Goal: Task Accomplishment & Management: Use online tool/utility

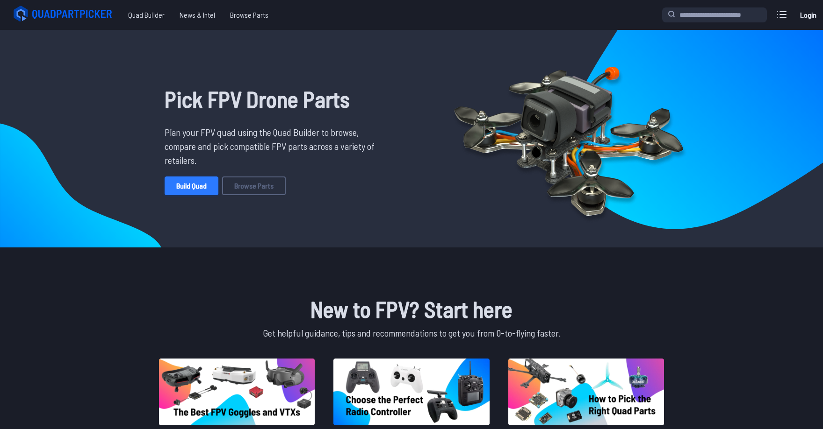
click at [191, 189] on link "Build Quad" at bounding box center [192, 186] width 54 height 19
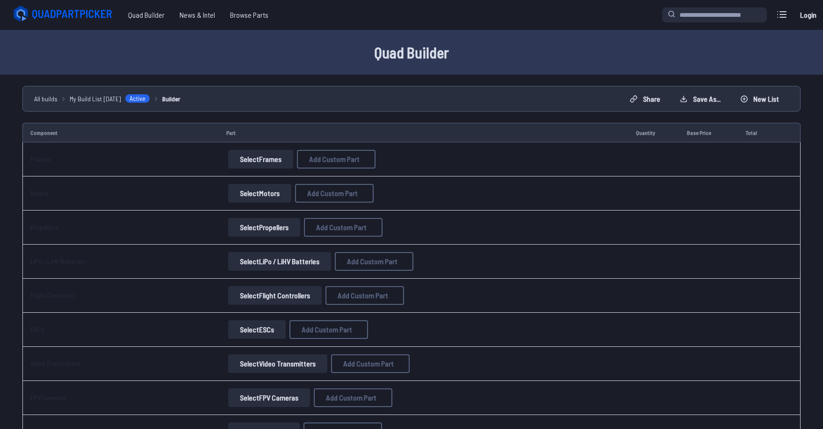
click at [263, 160] on button "Select Frames" at bounding box center [260, 159] width 65 height 19
click at [257, 163] on button "Select Frames" at bounding box center [260, 159] width 65 height 19
click at [323, 161] on span "Add Custom Part" at bounding box center [334, 159] width 50 height 7
select select "**********"
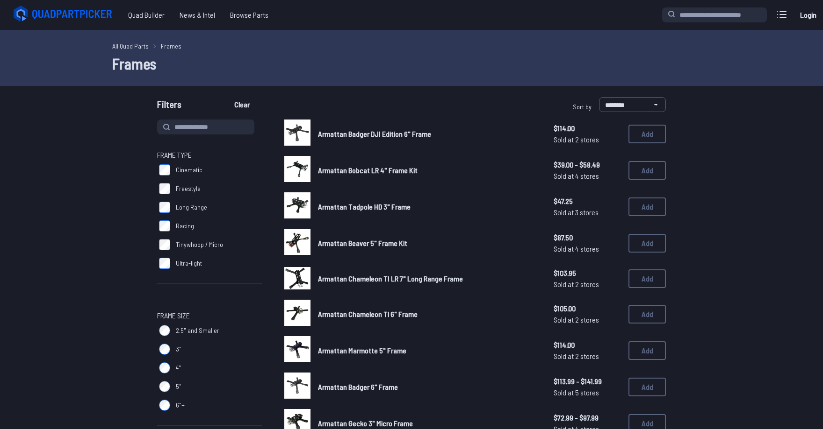
click at [347, 136] on span "Armattan Badger DJI Edition 6" Frame" at bounding box center [374, 133] width 113 height 9
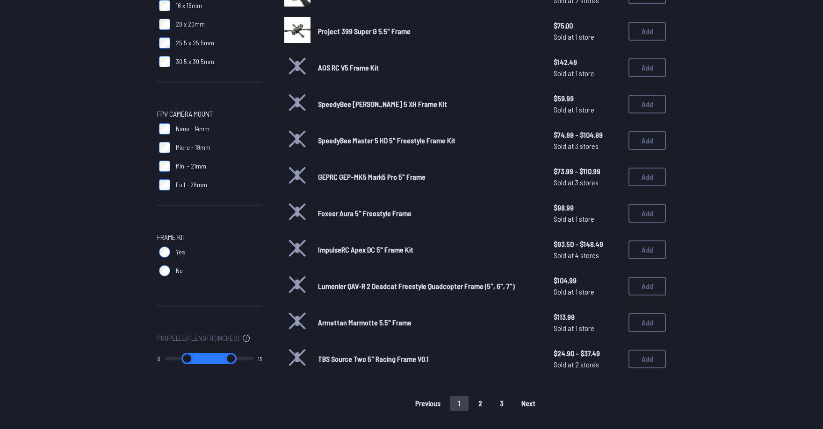
scroll to position [514, 0]
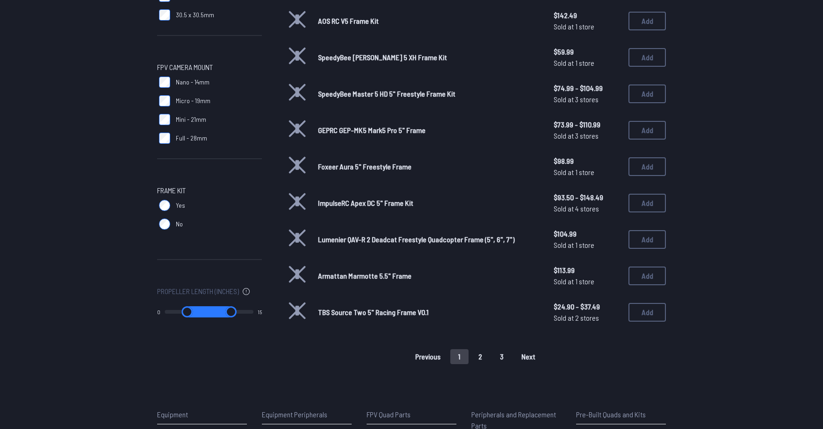
click at [484, 354] on button "2" at bounding box center [480, 357] width 20 height 15
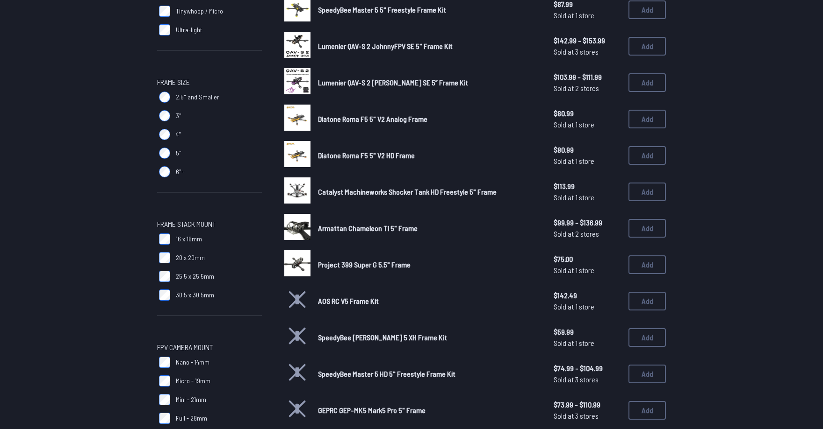
scroll to position [0, 0]
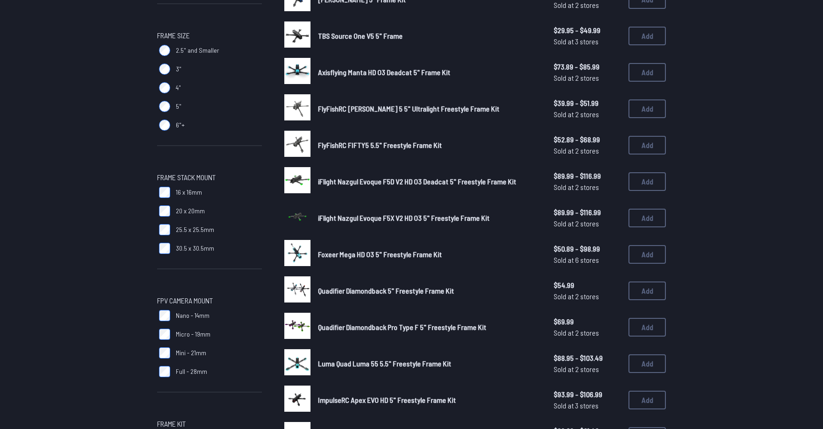
scroll to position [374, 0]
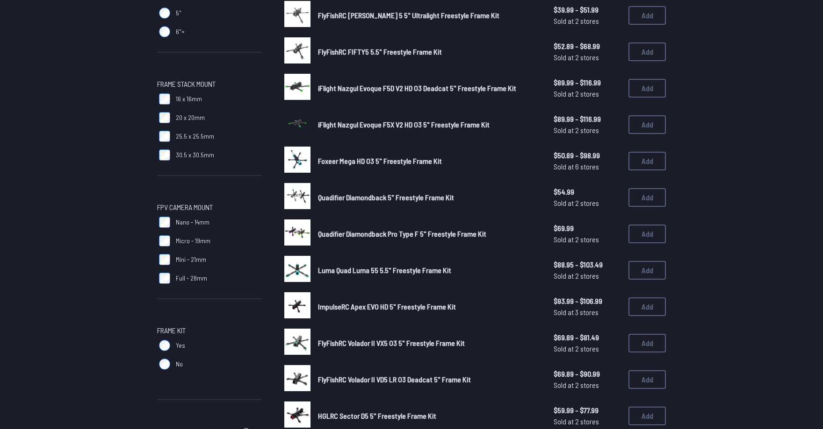
click at [295, 338] on img at bounding box center [297, 342] width 26 height 26
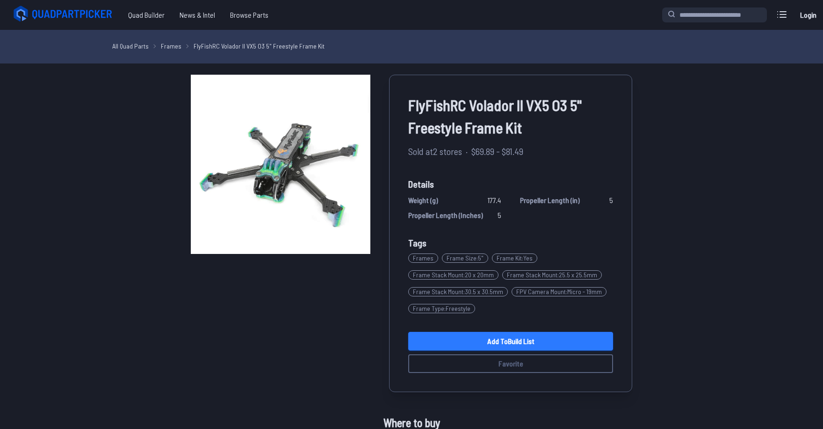
click at [534, 342] on link "Add to Build List" at bounding box center [510, 341] width 205 height 19
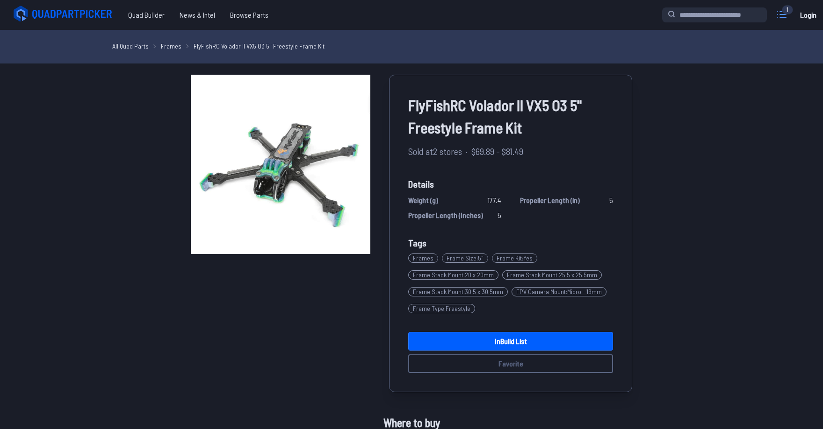
click at [788, 15] on icon at bounding box center [781, 14] width 15 height 15
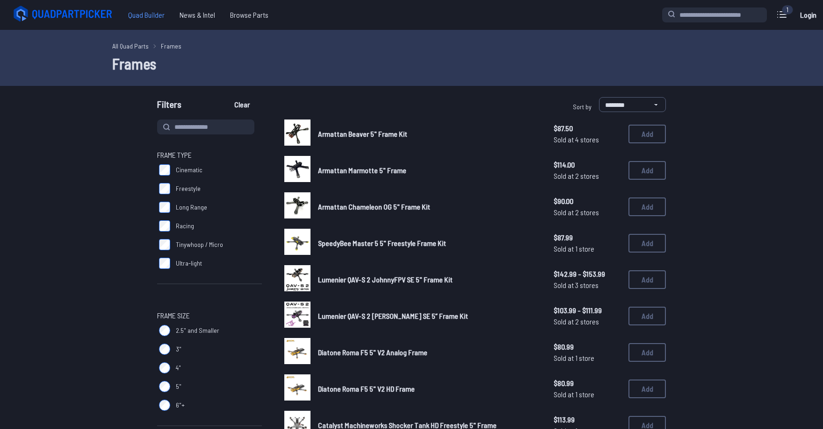
click at [150, 17] on span "Quad Builder" at bounding box center [146, 15] width 51 height 19
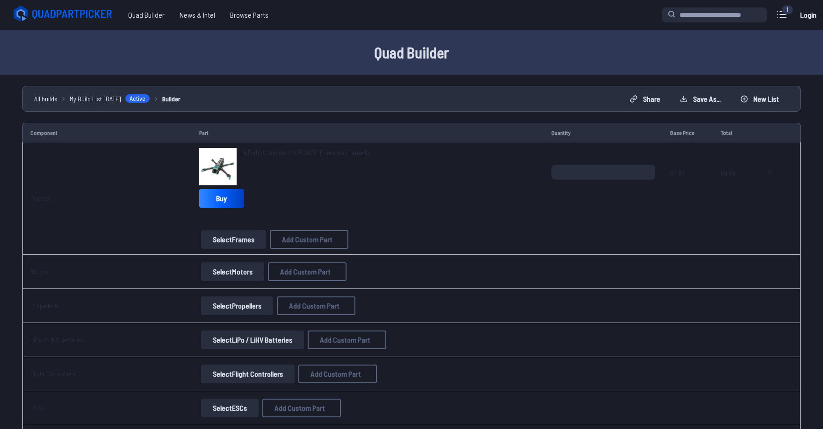
click at [240, 275] on button "Select Motors" at bounding box center [232, 272] width 63 height 19
click at [219, 274] on button "Select Motors" at bounding box center [232, 272] width 63 height 19
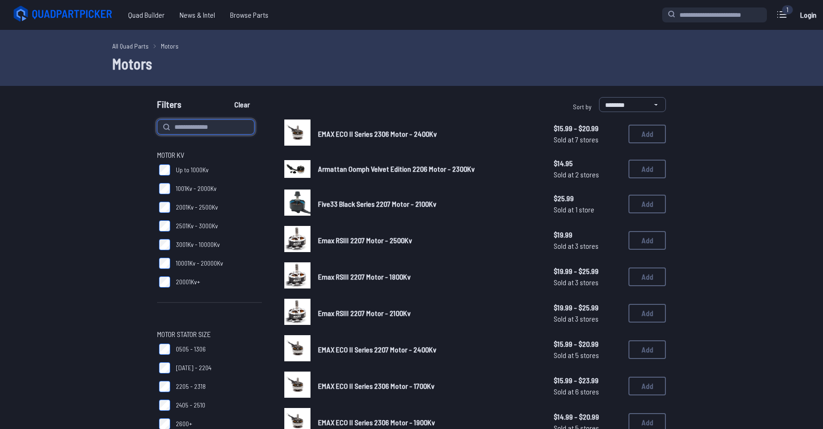
click at [210, 130] on input at bounding box center [205, 127] width 97 height 15
type input "******"
click at [226, 97] on button "Clear" at bounding box center [241, 104] width 31 height 15
type input "******"
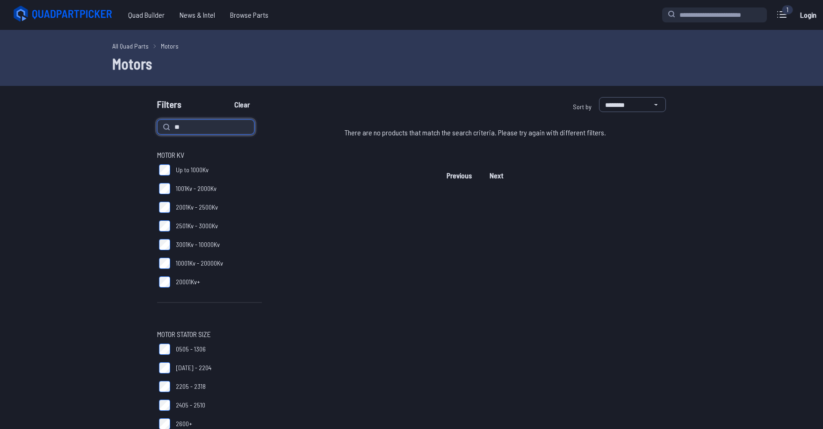
type input "*"
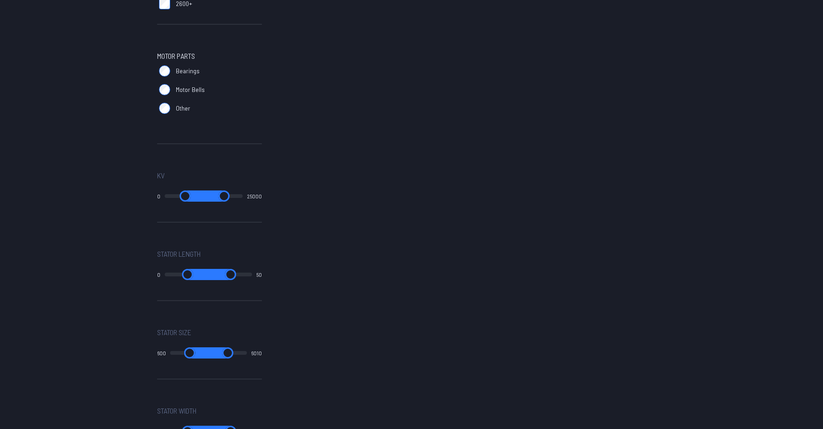
scroll to position [467, 0]
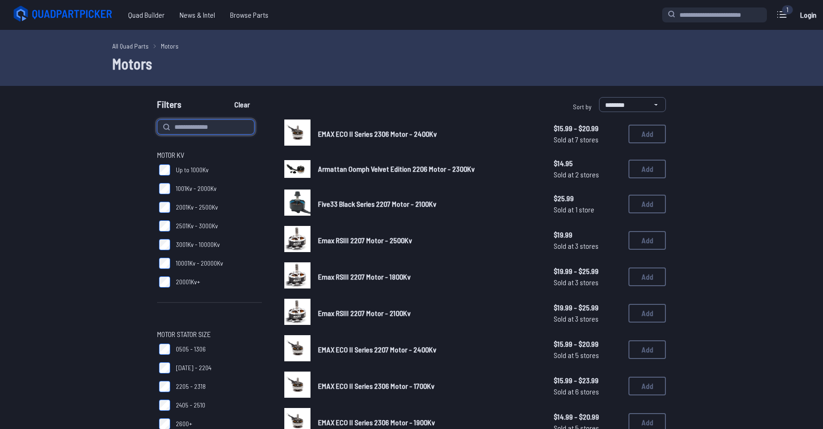
click at [207, 130] on input at bounding box center [205, 127] width 97 height 15
type input "*"
click at [237, 112] on div "Filters Clear" at bounding box center [282, 106] width 250 height 19
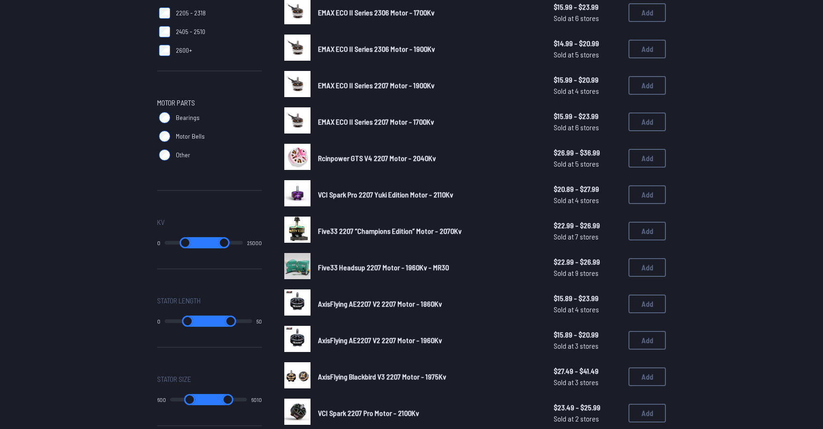
scroll to position [561, 0]
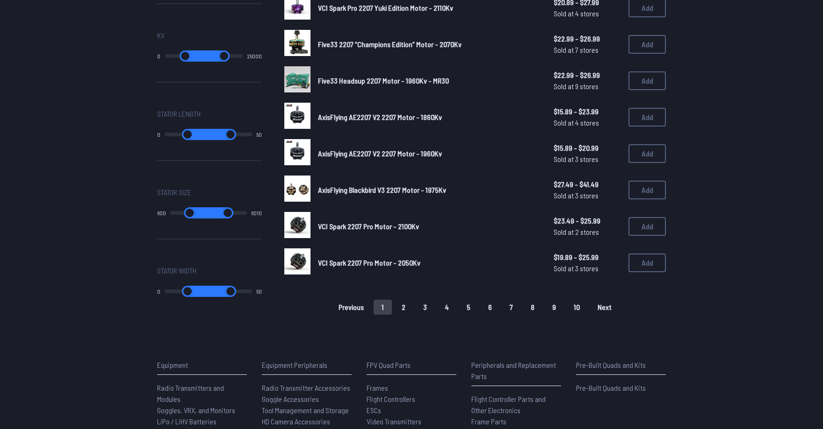
click at [406, 306] on button "2" at bounding box center [404, 307] width 20 height 15
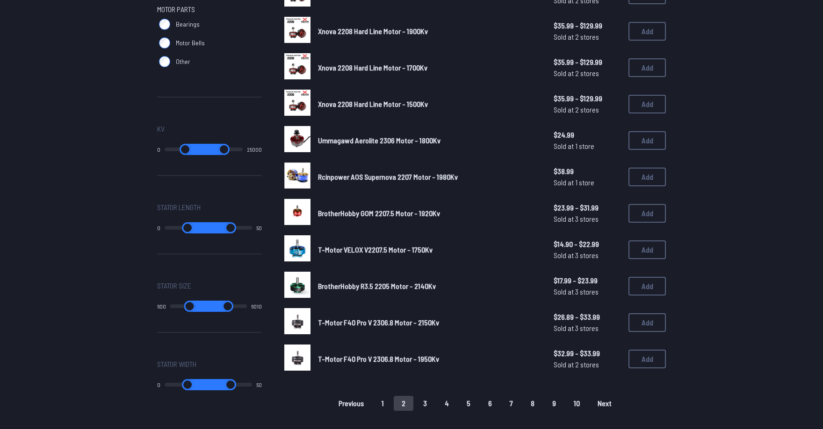
scroll to position [514, 0]
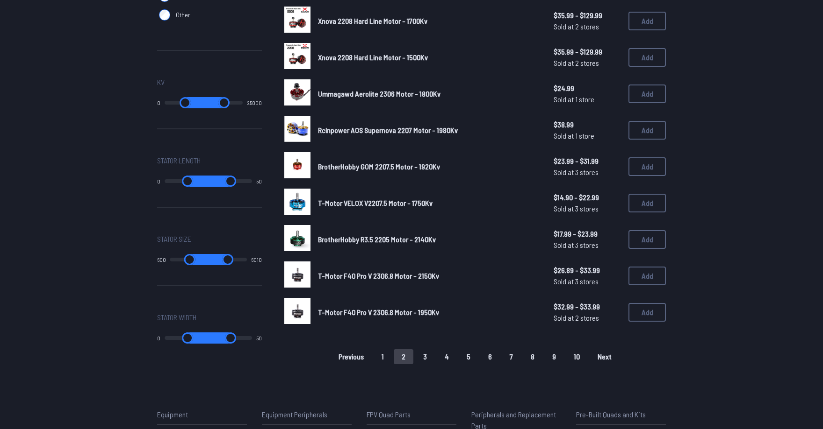
click at [305, 279] on img at bounding box center [297, 275] width 26 height 26
click at [300, 279] on img at bounding box center [297, 275] width 26 height 26
click at [298, 277] on img at bounding box center [297, 275] width 26 height 26
click at [644, 275] on button "Add" at bounding box center [646, 276] width 37 height 19
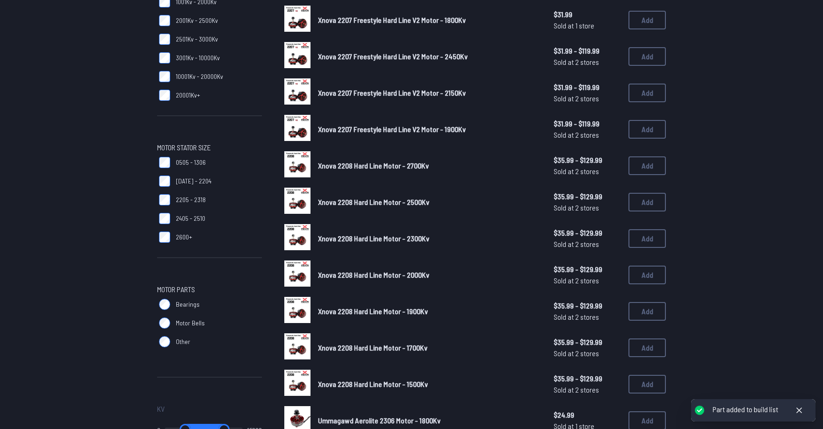
scroll to position [0, 0]
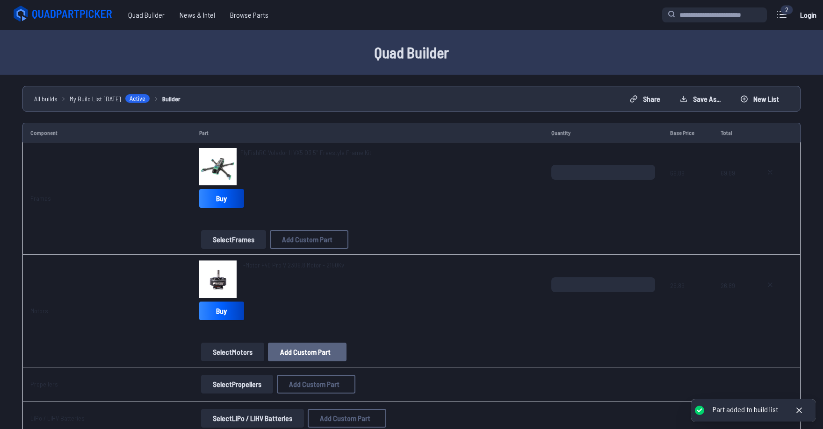
scroll to position [47, 0]
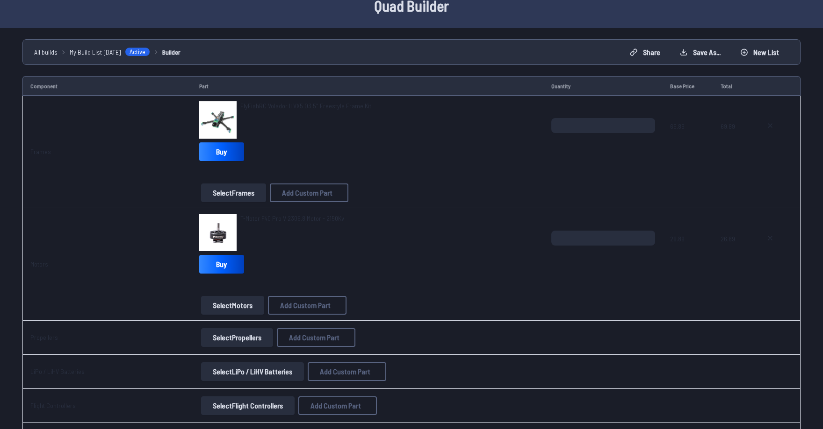
click at [234, 341] on button "Select Propellers" at bounding box center [237, 338] width 72 height 19
click at [255, 338] on button "Select Propellers" at bounding box center [237, 338] width 72 height 19
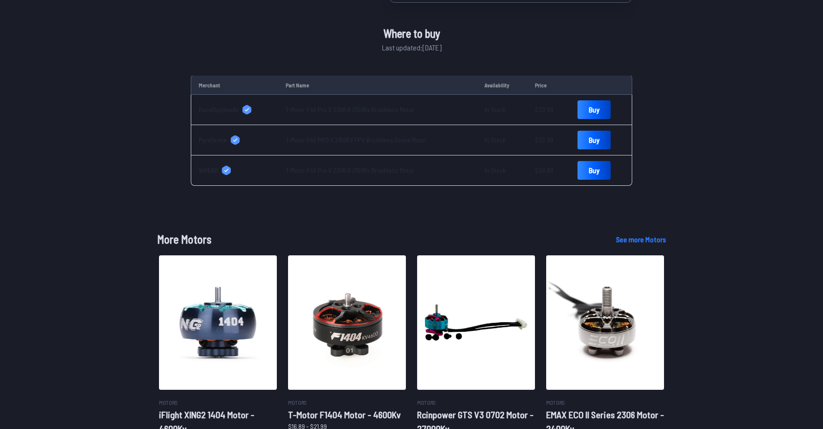
scroll to position [374, 0]
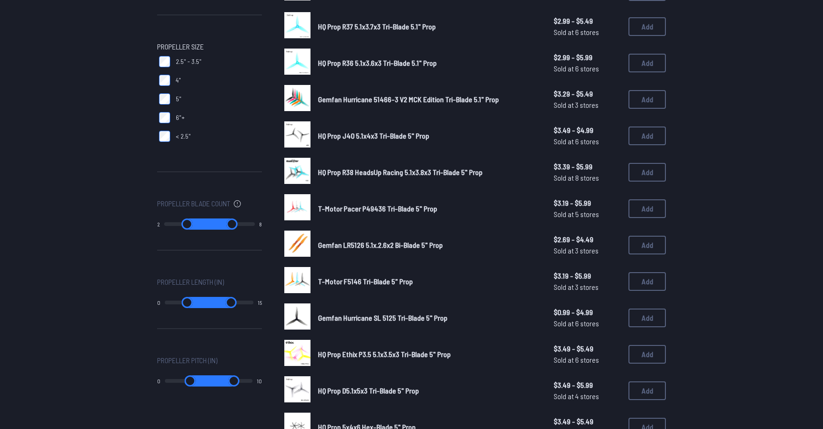
scroll to position [17, 0]
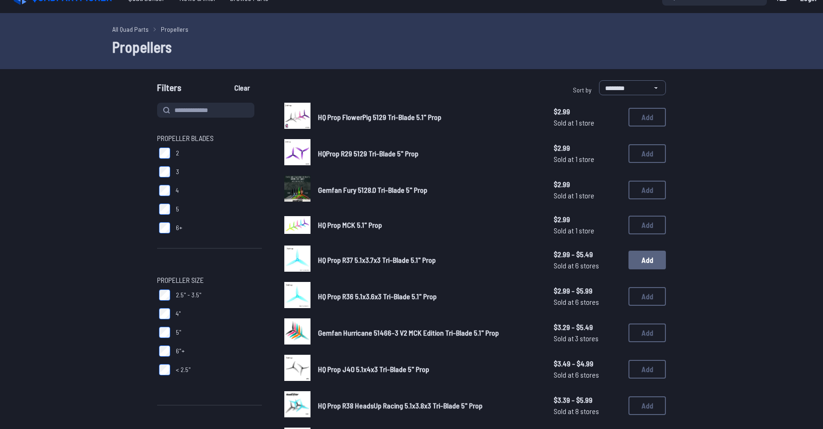
click at [645, 264] on button "Add" at bounding box center [646, 260] width 37 height 19
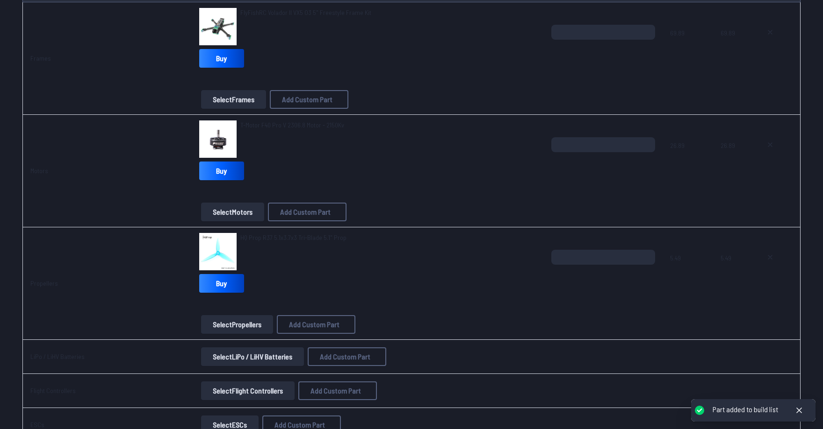
scroll to position [187, 0]
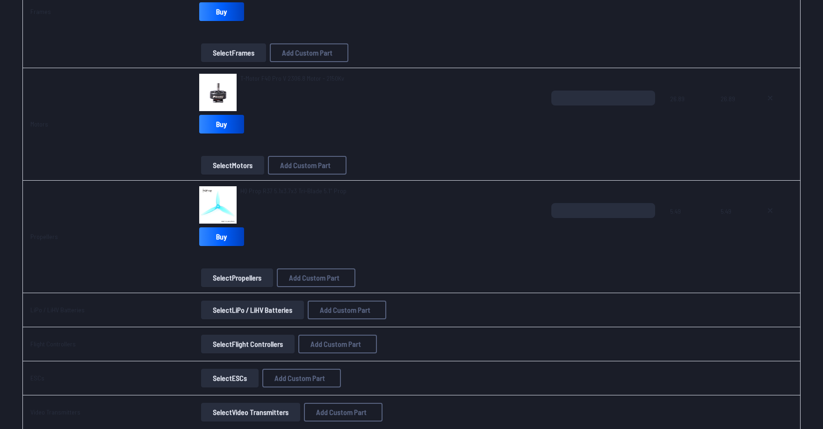
click at [271, 310] on button "Select LiPo / LiHV Batteries" at bounding box center [252, 310] width 103 height 19
click at [259, 310] on button "Select LiPo / LiHV Batteries" at bounding box center [252, 310] width 103 height 19
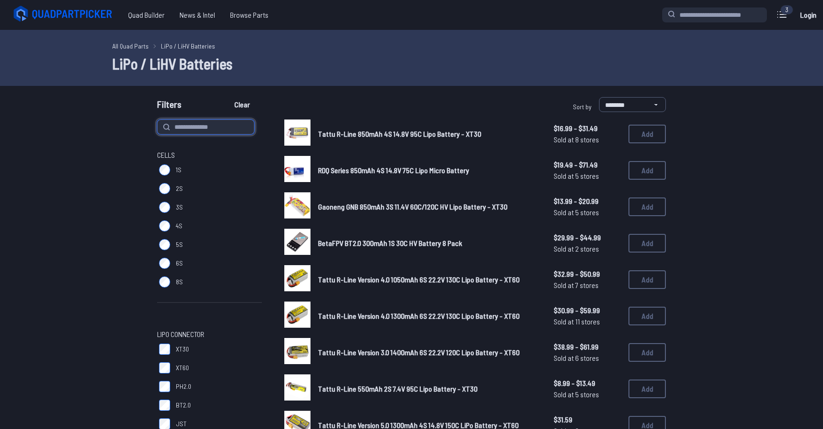
click at [214, 127] on input at bounding box center [205, 127] width 97 height 15
type input "***"
click at [226, 97] on button "Clear" at bounding box center [241, 104] width 31 height 15
type input "***"
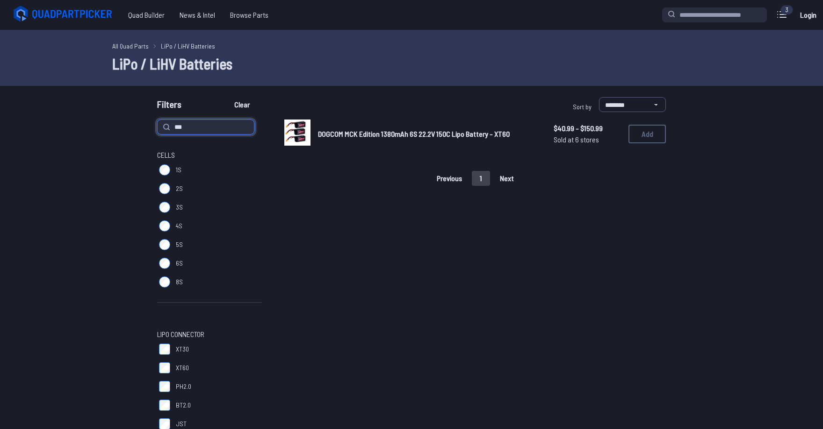
drag, startPoint x: 212, startPoint y: 127, endPoint x: 145, endPoint y: 130, distance: 66.5
click at [151, 131] on div "*** Cells 1S 2S 3S 4S 5S 6S 8S LiPo Connector XT30 XT60 PH2.0 BT2.0 JST Other C…" at bounding box center [411, 411] width 598 height 583
type input "*****"
click at [226, 97] on button "Clear" at bounding box center [241, 104] width 31 height 15
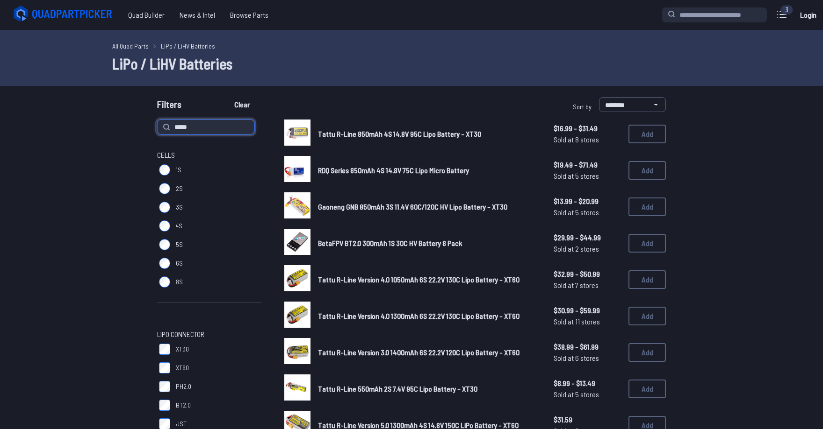
type input "*****"
click at [226, 97] on button "Clear" at bounding box center [241, 104] width 31 height 15
type input "*****"
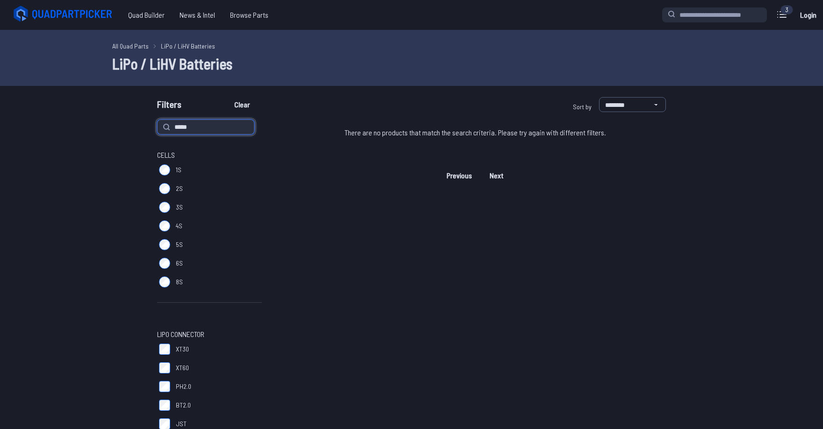
click at [211, 130] on input "*****" at bounding box center [205, 127] width 97 height 15
type input "*"
click at [223, 110] on div "Filters Clear" at bounding box center [282, 106] width 250 height 19
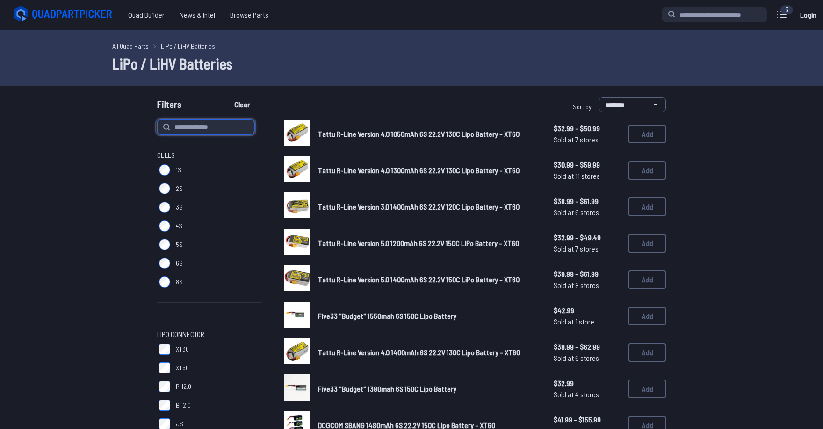
drag, startPoint x: 209, startPoint y: 131, endPoint x: 316, endPoint y: 136, distance: 107.2
click at [217, 132] on input at bounding box center [205, 127] width 97 height 15
click at [649, 170] on button "Add" at bounding box center [646, 170] width 37 height 19
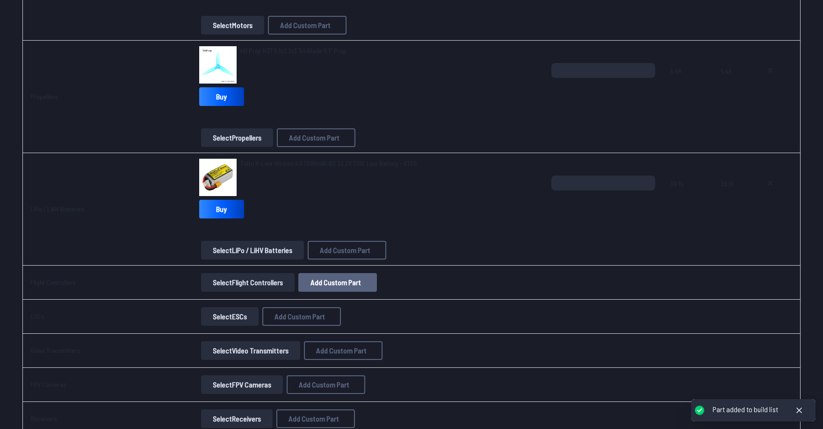
scroll to position [374, 0]
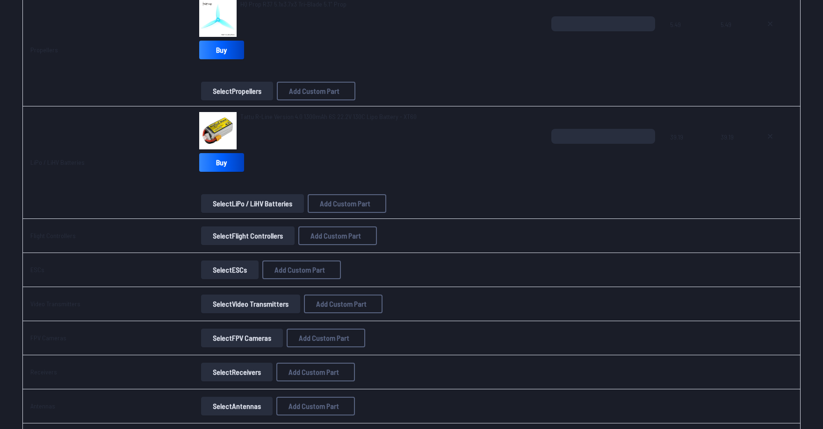
click at [253, 238] on button "Select Flight Controllers" at bounding box center [247, 236] width 93 height 19
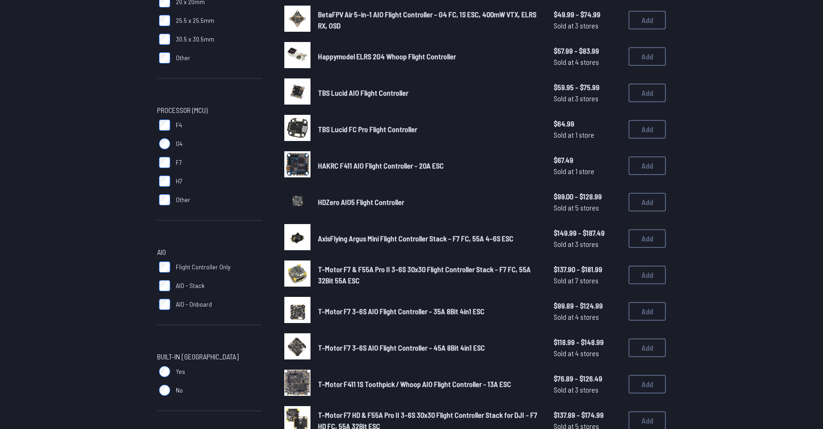
scroll to position [234, 0]
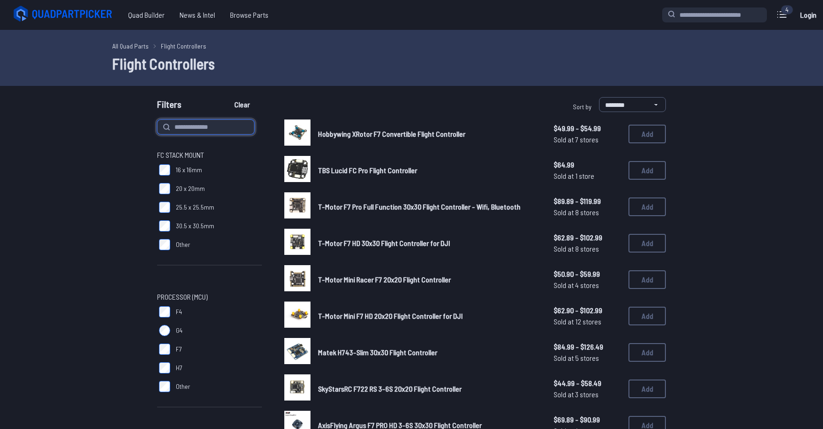
drag, startPoint x: 204, startPoint y: 125, endPoint x: 194, endPoint y: 130, distance: 10.9
click at [205, 125] on input at bounding box center [205, 127] width 97 height 15
type input "****"
click at [226, 97] on button "Clear" at bounding box center [241, 104] width 31 height 15
type input "****"
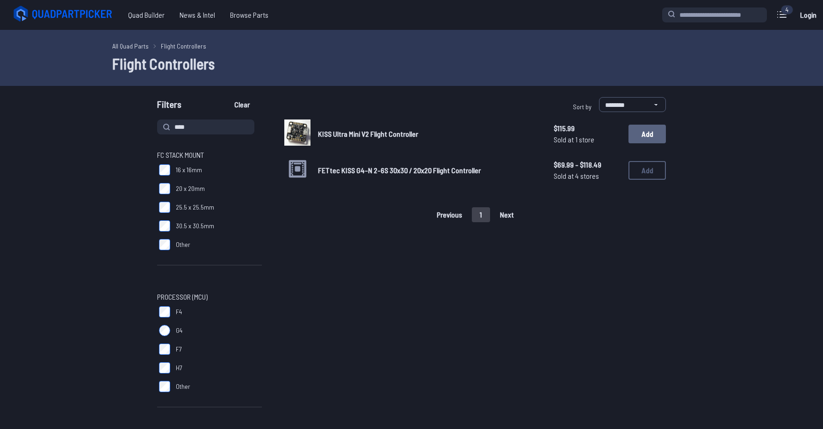
click at [650, 136] on button "Add" at bounding box center [646, 134] width 37 height 19
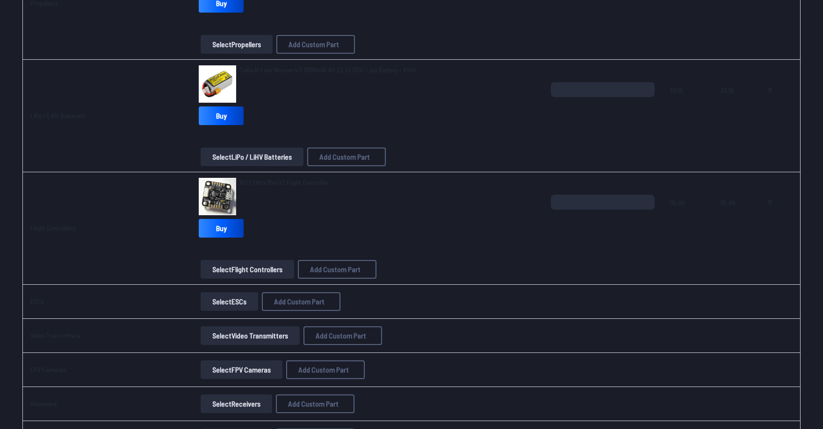
scroll to position [467, 0]
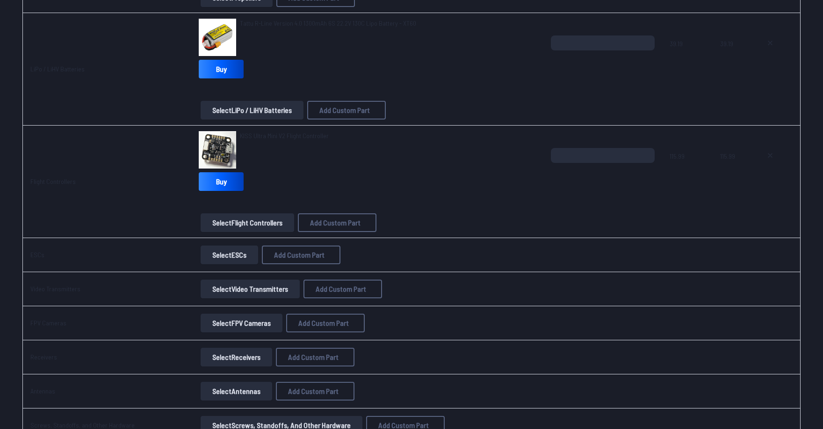
click at [236, 257] on button "Select ESCs" at bounding box center [228, 255] width 57 height 19
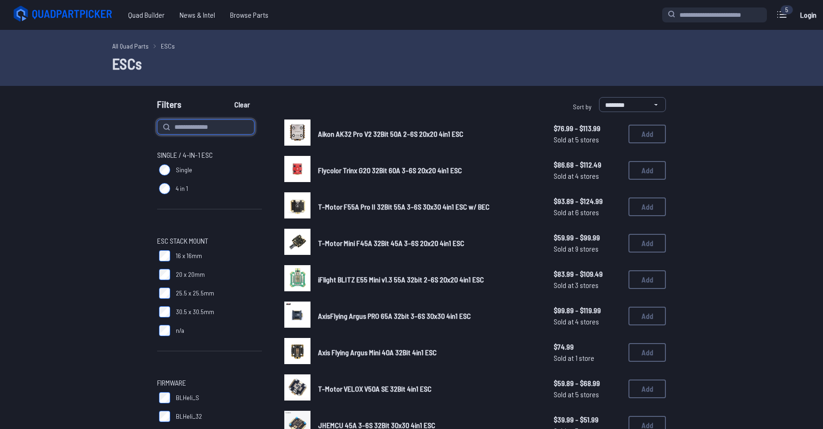
click at [210, 129] on input at bounding box center [205, 127] width 97 height 15
type input "*********"
click at [226, 97] on button "Clear" at bounding box center [241, 104] width 31 height 15
type input "*********"
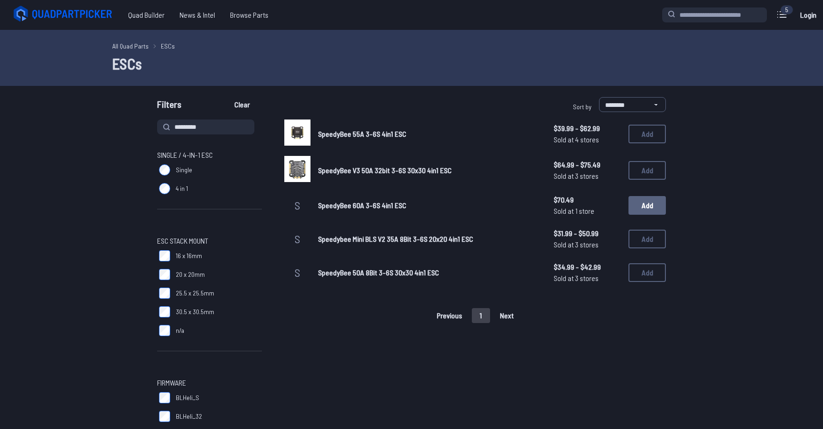
click at [642, 209] on button "Add" at bounding box center [646, 205] width 37 height 19
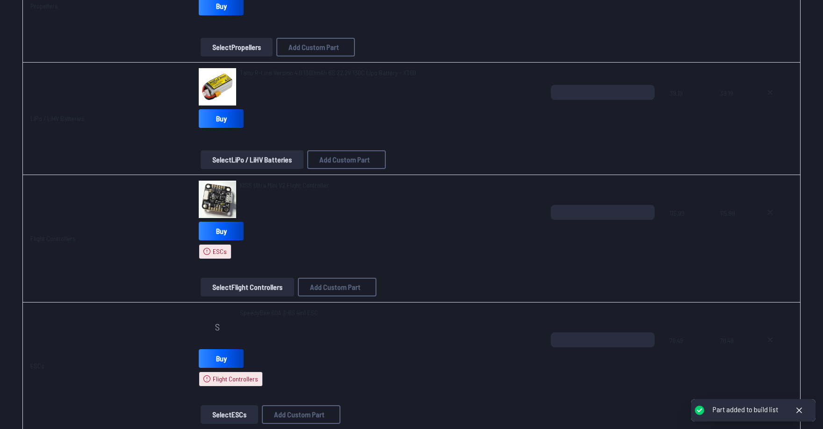
scroll to position [608, 0]
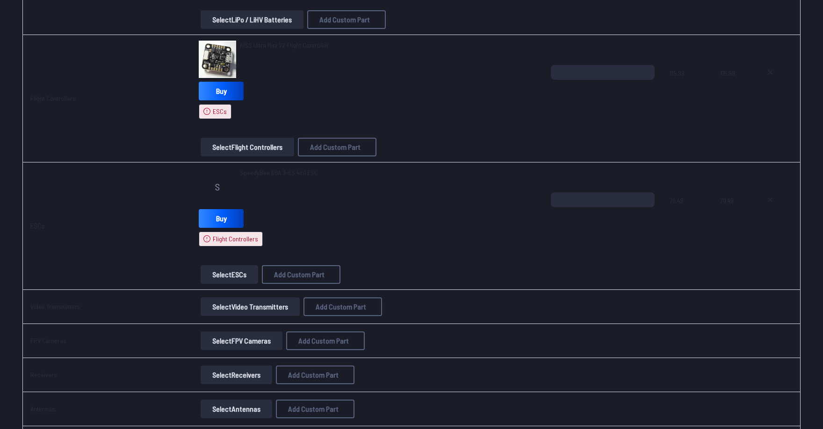
click at [228, 303] on button "Select Video Transmitters" at bounding box center [249, 307] width 99 height 19
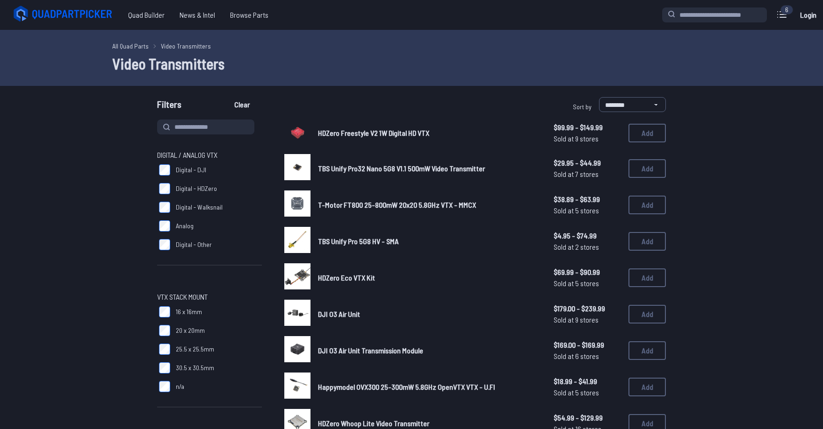
click at [196, 129] on input at bounding box center [205, 127] width 97 height 15
type input "**"
click at [226, 97] on button "Clear" at bounding box center [241, 104] width 31 height 15
type input "**"
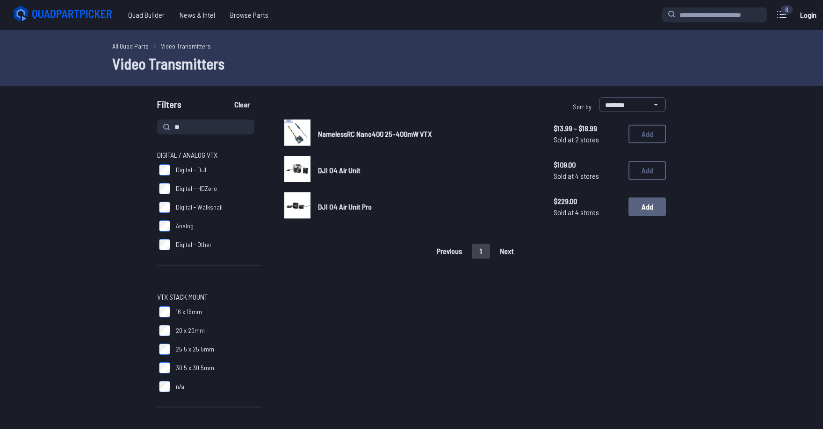
click at [639, 212] on button "Add" at bounding box center [646, 207] width 37 height 19
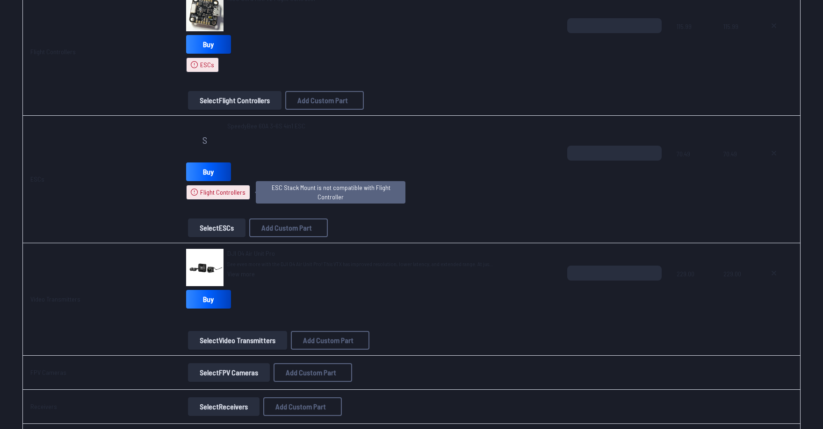
scroll to position [608, 0]
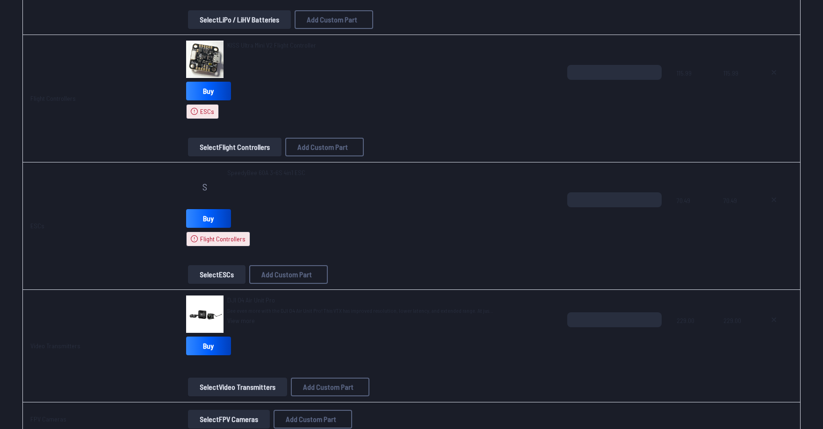
click at [208, 279] on button "Select ESCs" at bounding box center [216, 274] width 57 height 19
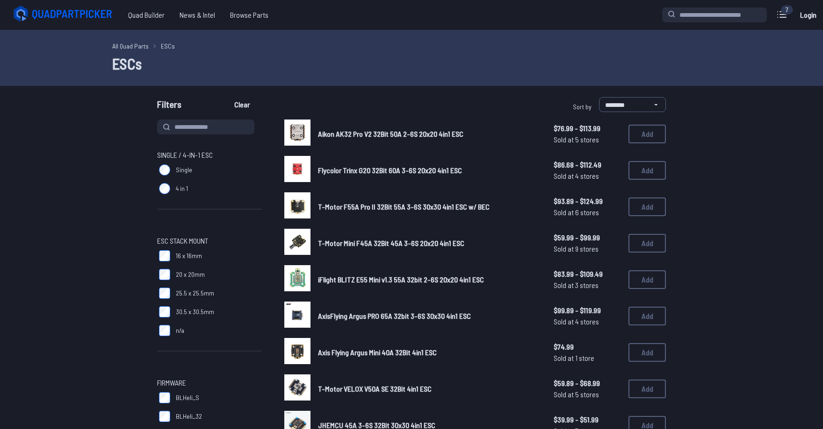
scroll to position [93, 0]
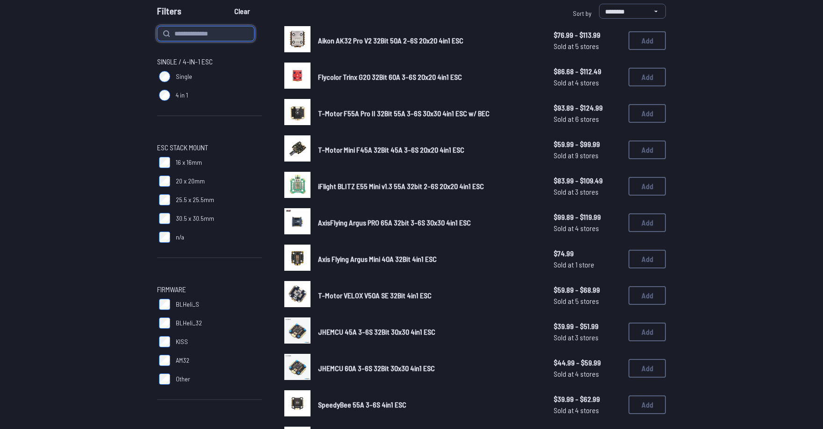
click at [173, 34] on input at bounding box center [205, 33] width 97 height 15
type input "*"
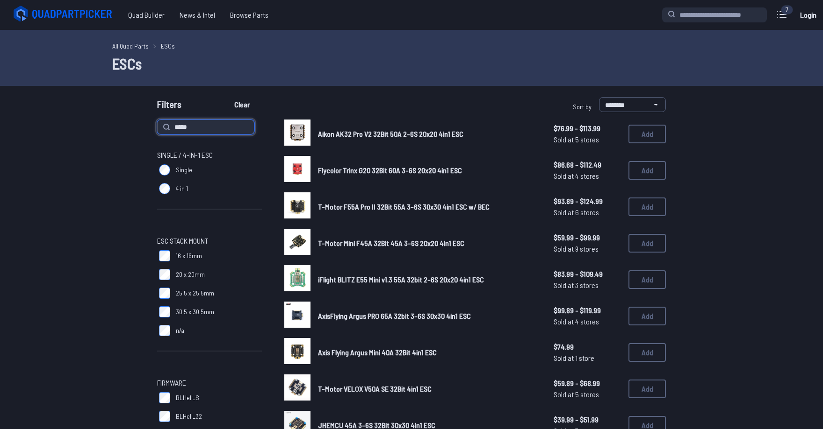
type input "*****"
click at [226, 97] on button "Clear" at bounding box center [241, 104] width 31 height 15
type input "*****"
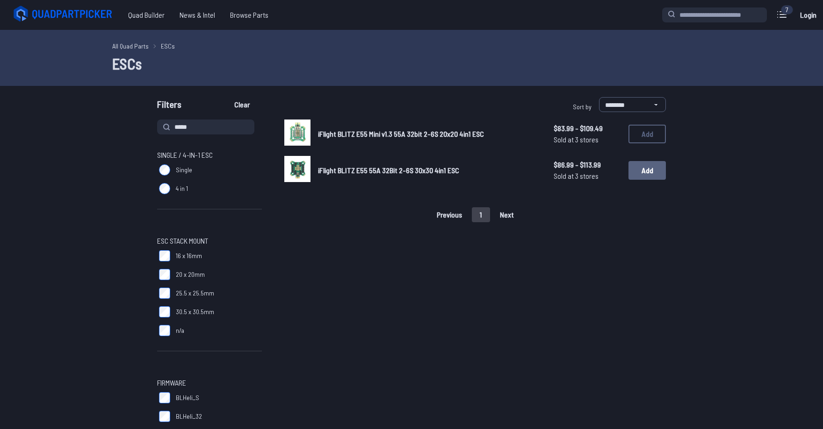
click at [644, 173] on button "Add" at bounding box center [646, 170] width 37 height 19
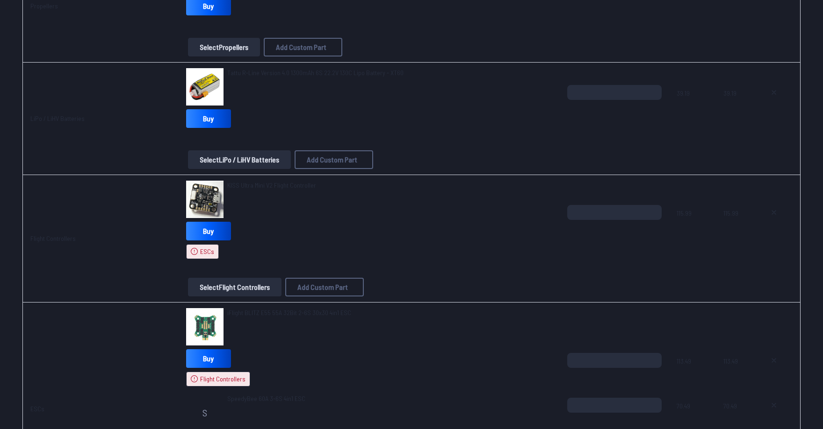
scroll to position [561, 0]
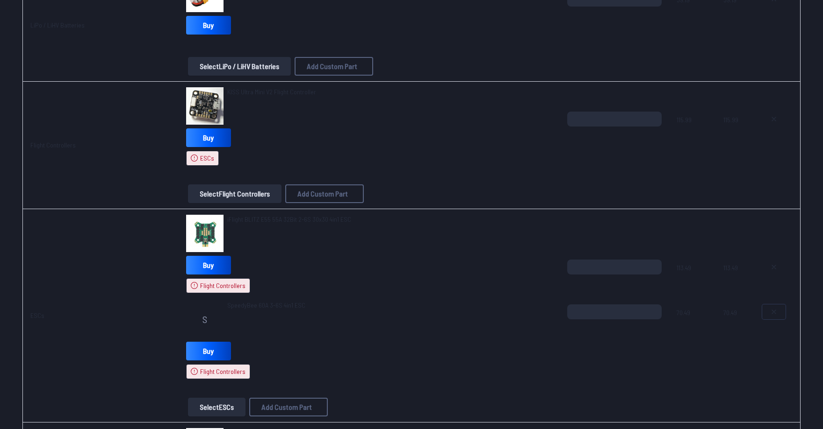
click at [772, 312] on icon at bounding box center [774, 312] width 4 height 4
type textarea "**********"
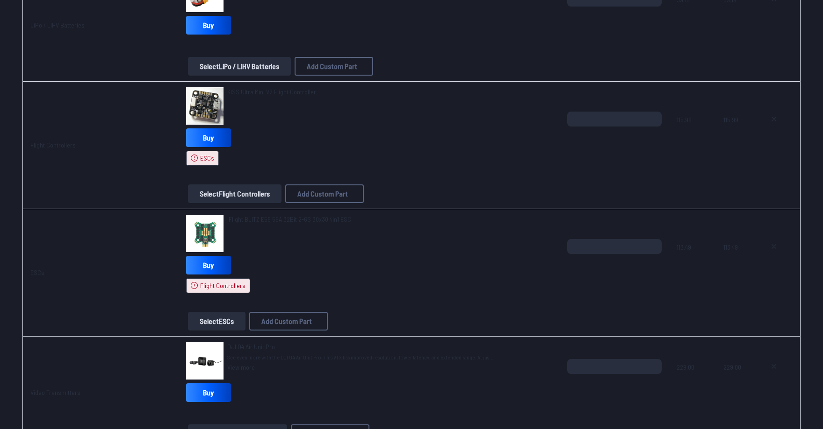
click at [230, 193] on button "Select Flight Controllers" at bounding box center [234, 194] width 93 height 19
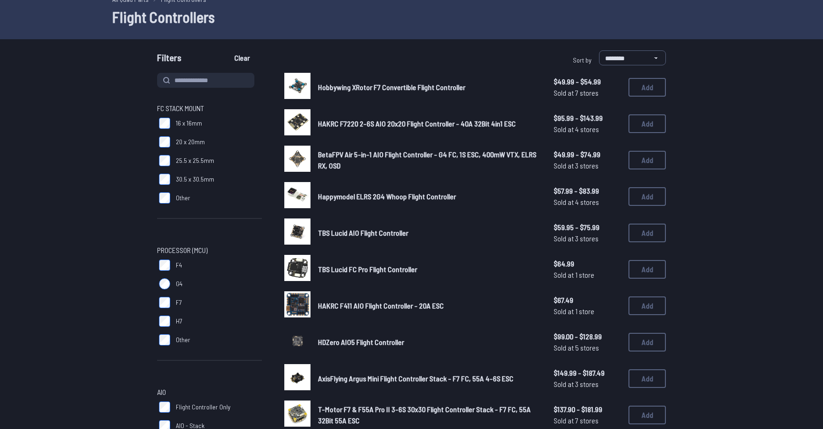
scroll to position [140, 0]
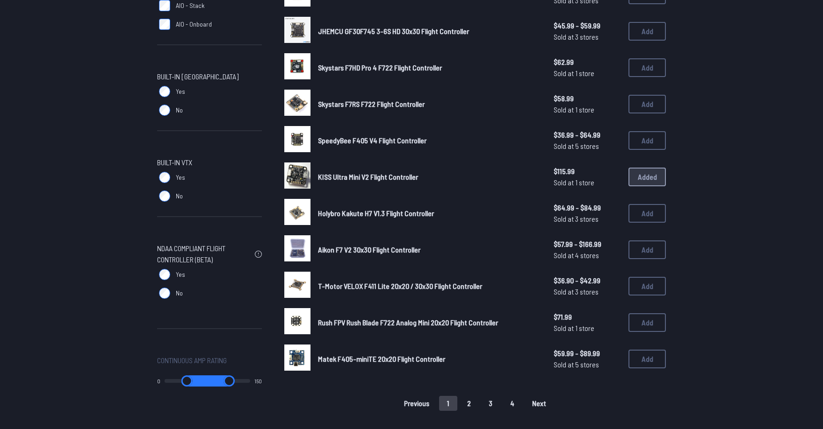
scroll to position [514, 0]
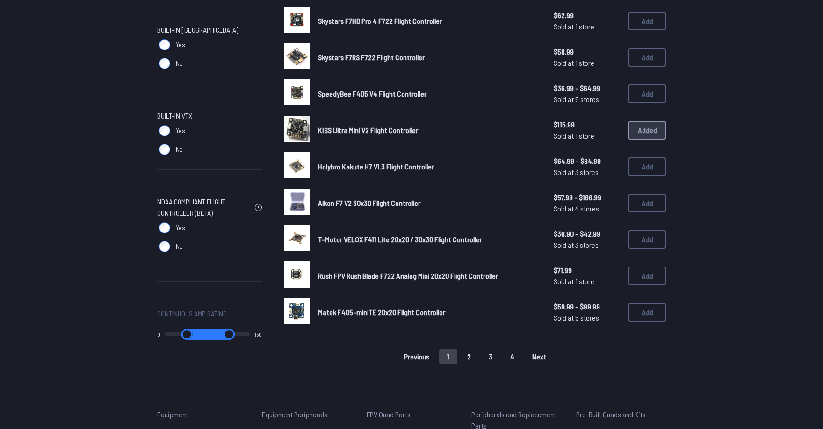
click at [463, 358] on button "2" at bounding box center [469, 357] width 20 height 15
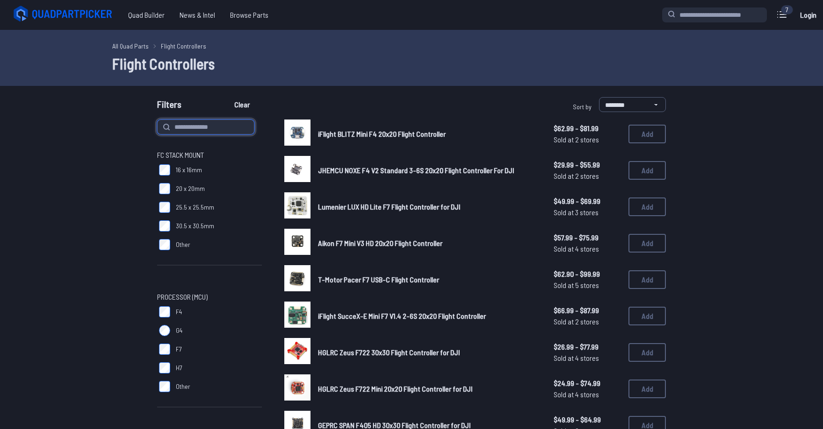
click at [193, 125] on input at bounding box center [205, 127] width 97 height 15
type input "*******"
click at [226, 97] on button "Clear" at bounding box center [241, 104] width 31 height 15
type input "*******"
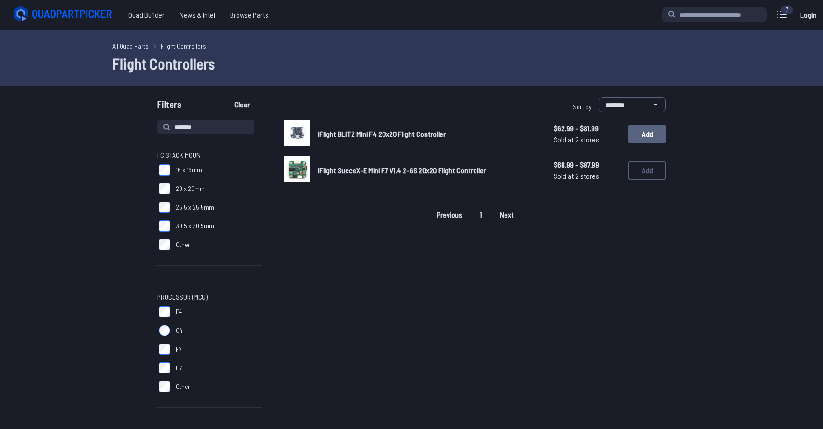
click at [638, 137] on button "Add" at bounding box center [646, 134] width 37 height 19
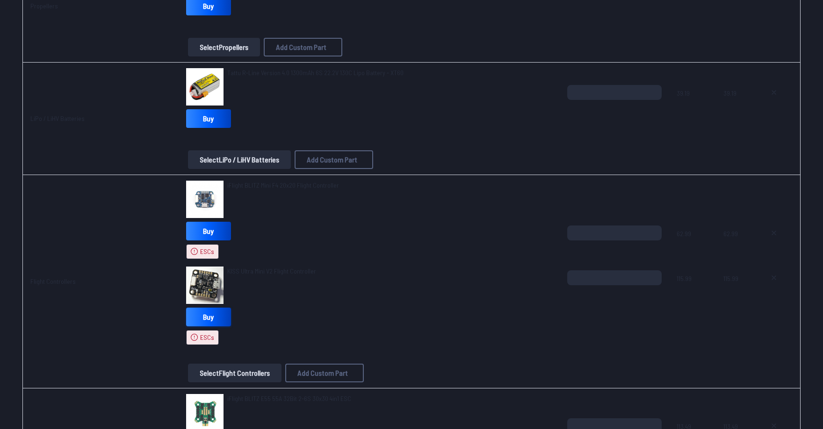
scroll to position [561, 0]
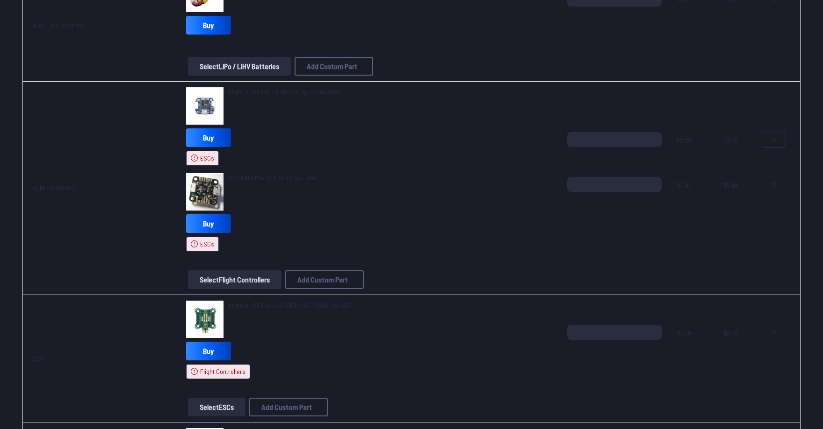
click at [771, 139] on icon at bounding box center [773, 139] width 7 height 7
type textarea "**********"
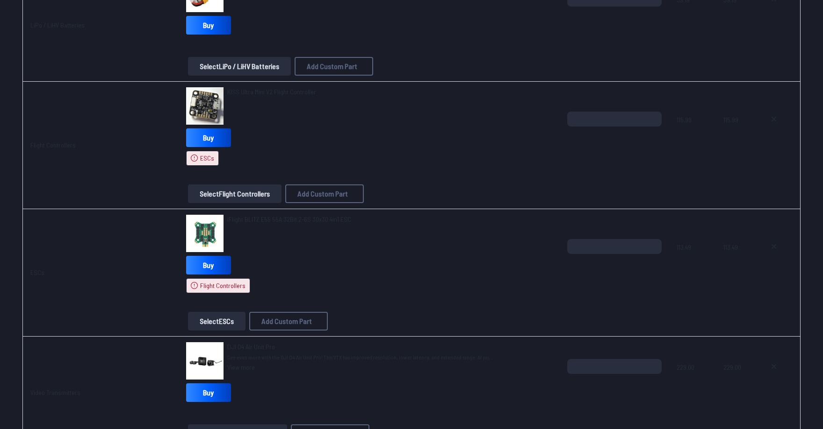
click at [210, 322] on button "Select ESCs" at bounding box center [216, 321] width 57 height 19
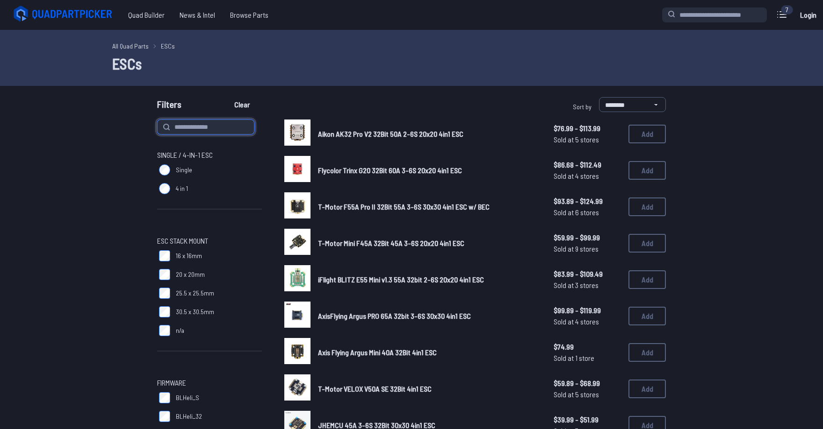
click at [219, 126] on input at bounding box center [205, 127] width 97 height 15
type input "****"
click at [226, 97] on button "Clear" at bounding box center [241, 104] width 31 height 15
type input "****"
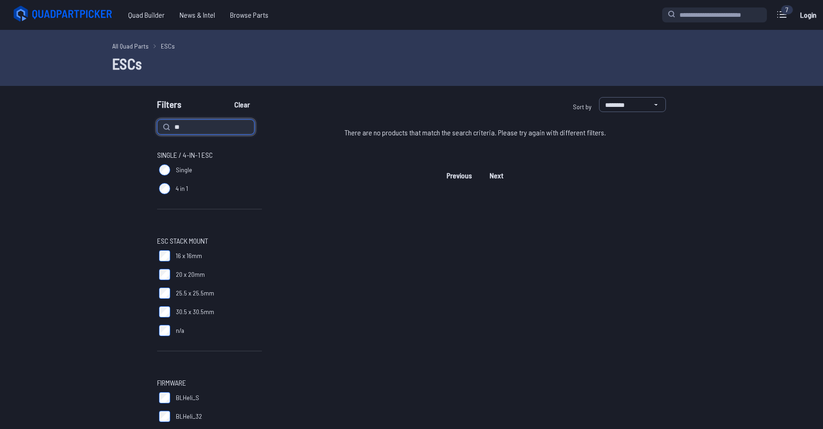
type input "*"
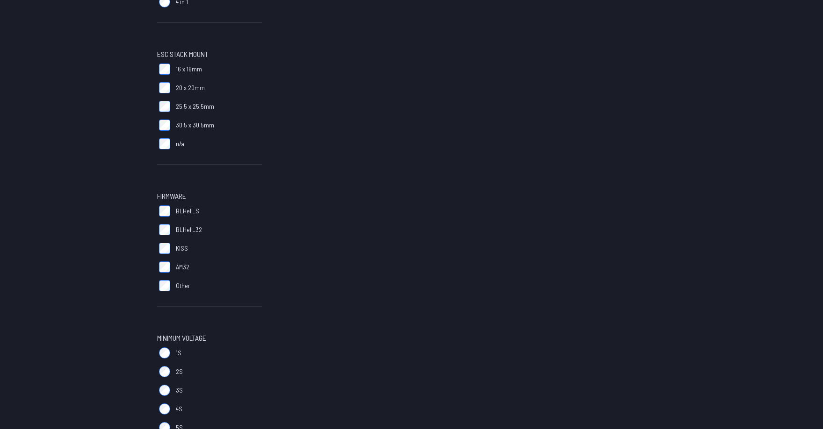
scroll to position [280, 0]
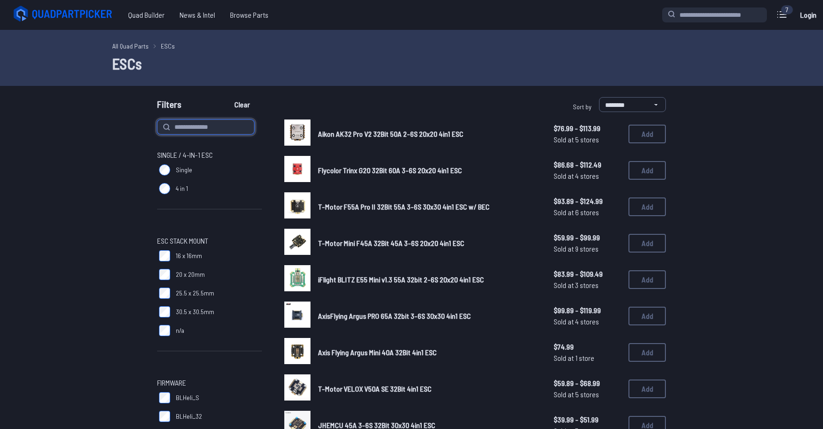
scroll to position [234, 0]
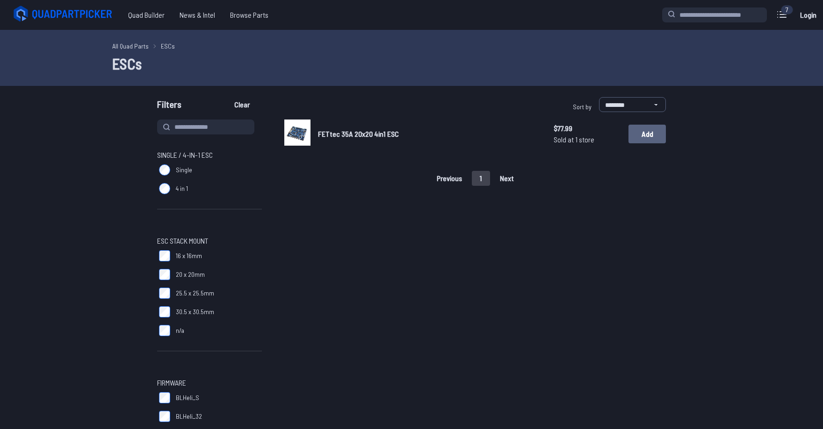
click at [637, 133] on button "Add" at bounding box center [646, 134] width 37 height 19
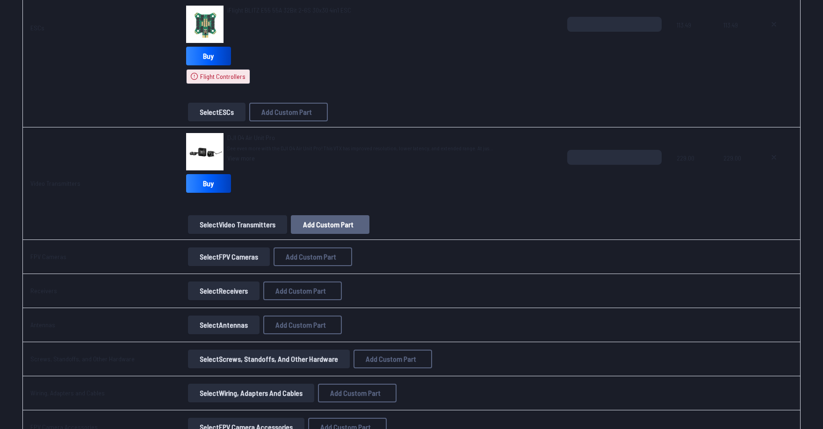
scroll to position [701, 0]
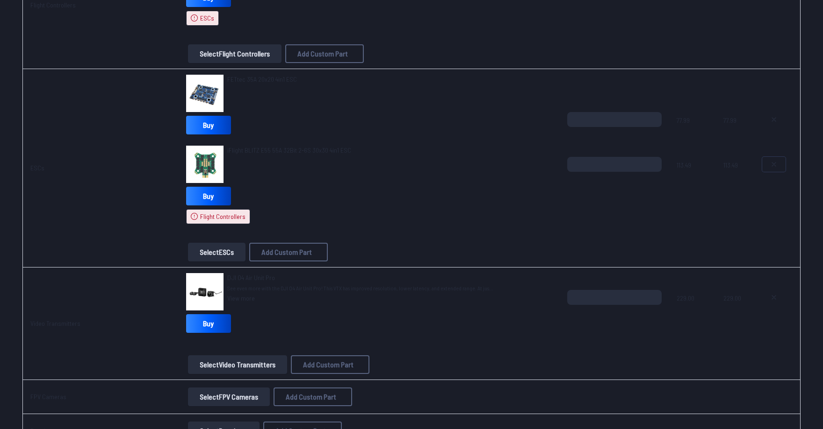
click at [773, 166] on icon at bounding box center [773, 164] width 7 height 7
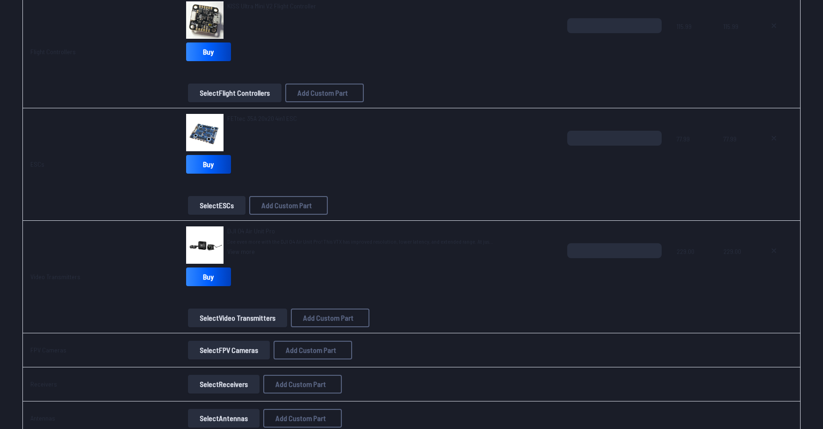
scroll to position [551, 0]
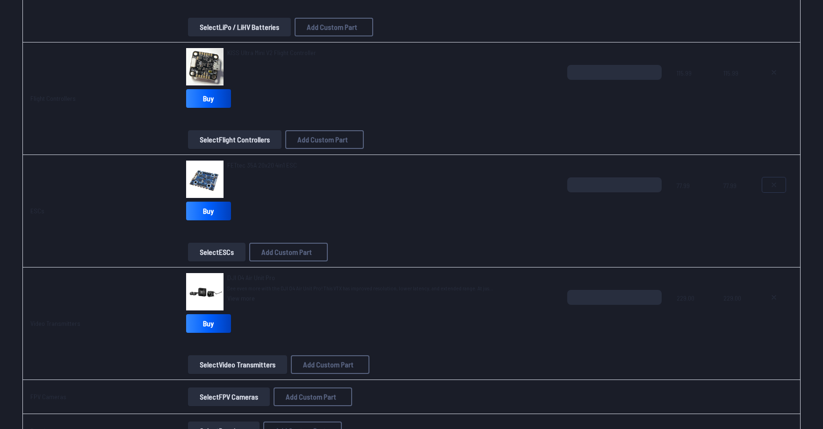
click at [770, 186] on icon at bounding box center [773, 184] width 7 height 7
click at [768, 76] on button at bounding box center [773, 72] width 23 height 15
type textarea "**********"
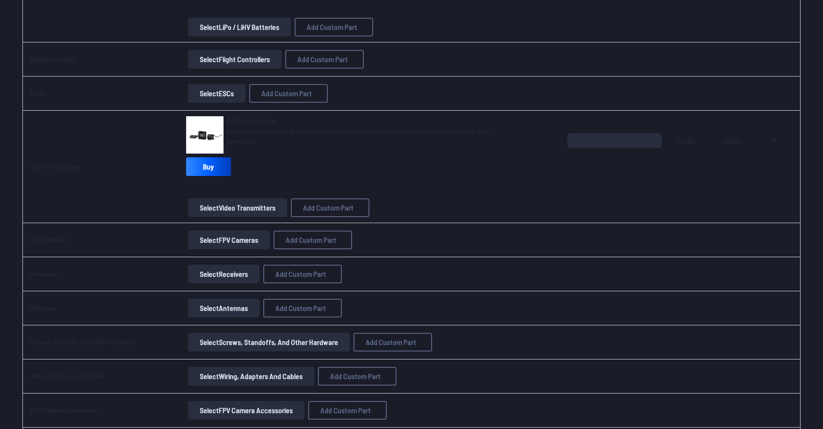
scroll to position [504, 0]
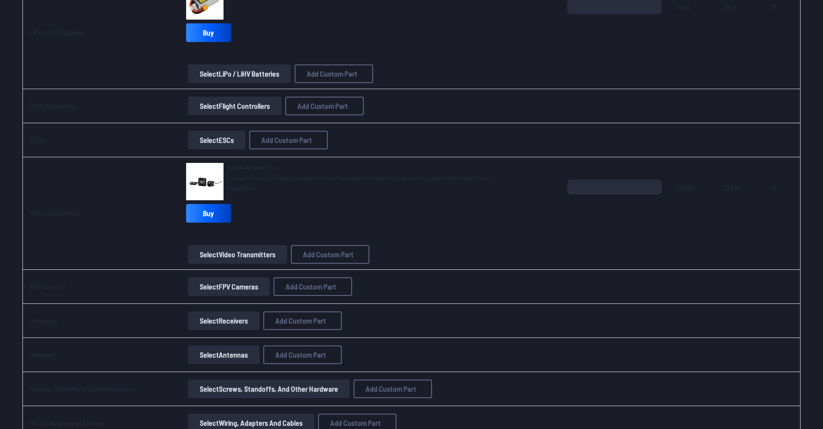
click at [236, 104] on button "Select Flight Controllers" at bounding box center [234, 106] width 93 height 19
click at [208, 109] on button "Select Flight Controllers" at bounding box center [234, 106] width 93 height 19
click at [201, 105] on button "Select Flight Controllers" at bounding box center [234, 106] width 93 height 19
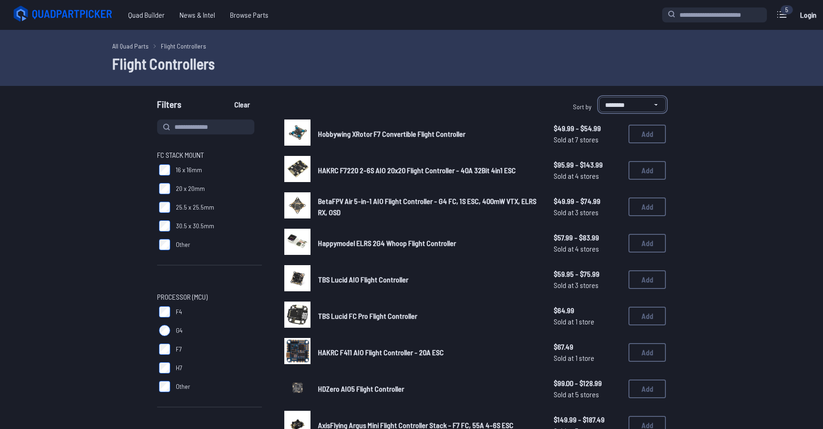
click at [641, 104] on select "**********" at bounding box center [632, 104] width 67 height 15
select select "**********"
click at [599, 97] on select "**********" at bounding box center [632, 104] width 67 height 15
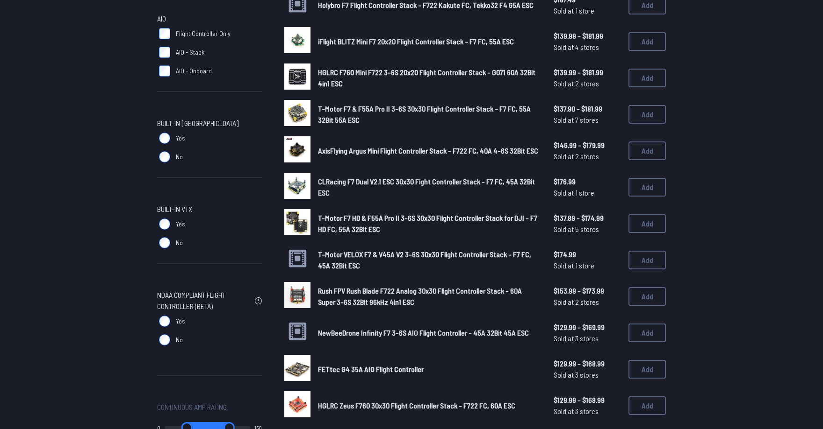
scroll to position [514, 0]
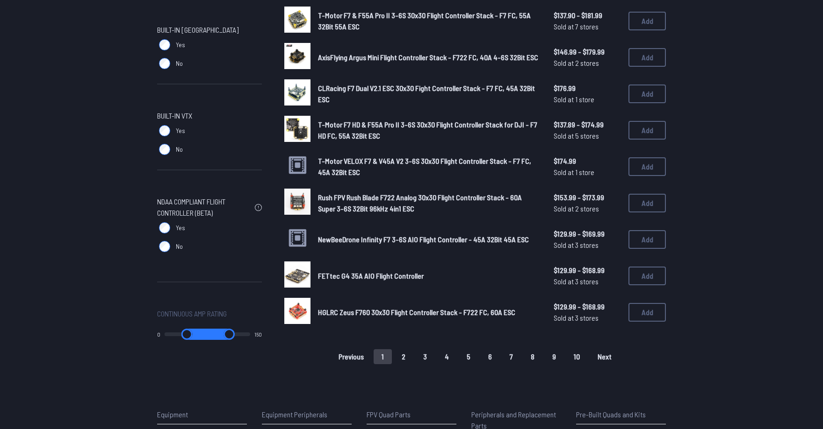
click at [407, 359] on button "2" at bounding box center [404, 357] width 20 height 15
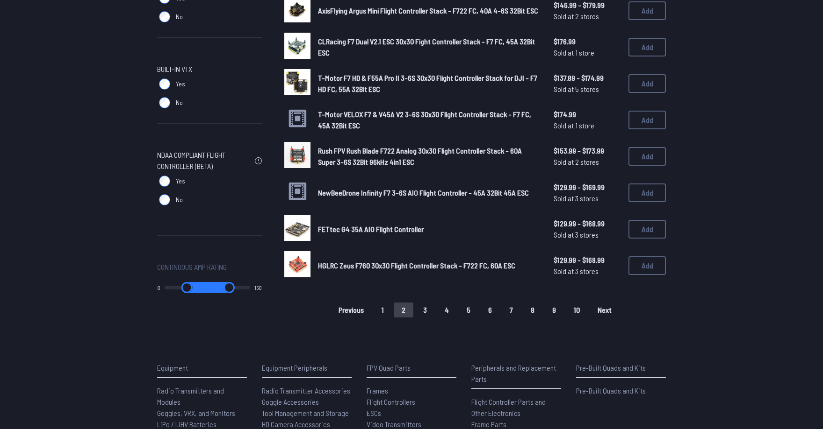
scroll to position [608, 0]
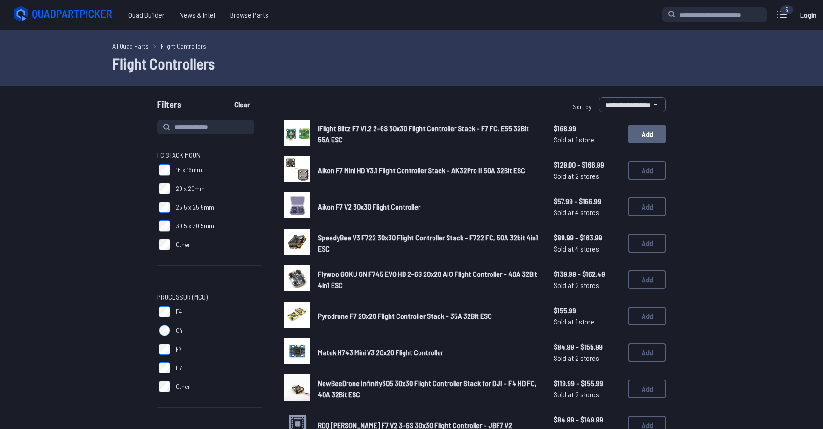
click at [637, 135] on button "Add" at bounding box center [646, 134] width 37 height 19
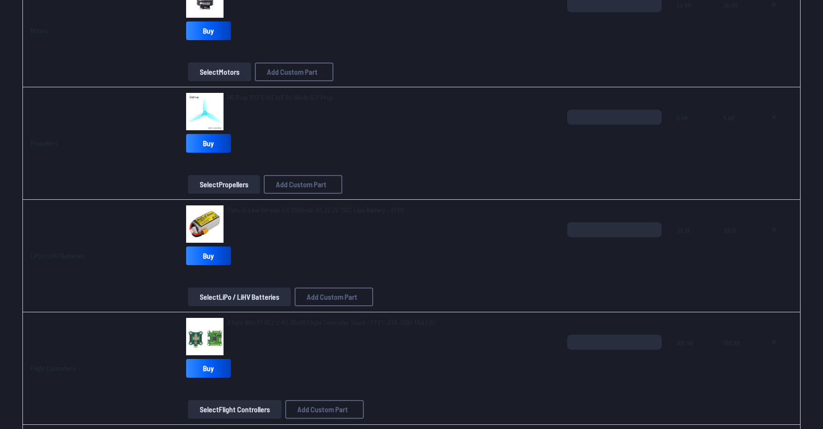
scroll to position [514, 0]
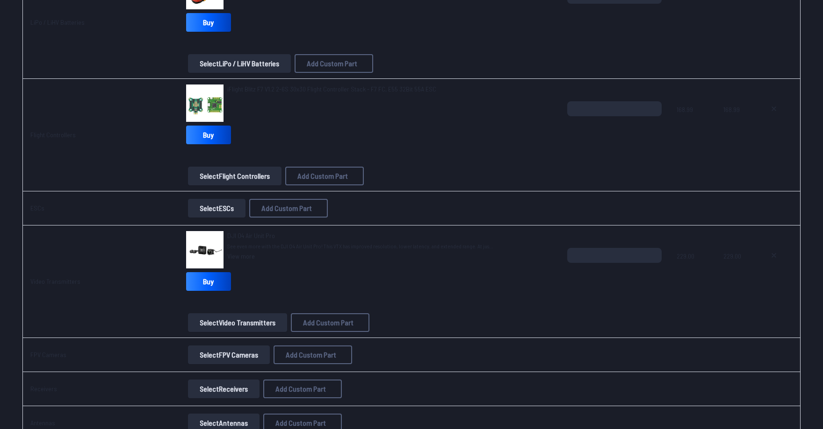
click at [220, 208] on button "Select ESCs" at bounding box center [216, 208] width 57 height 19
click at [224, 210] on button "Select ESCs" at bounding box center [216, 208] width 57 height 19
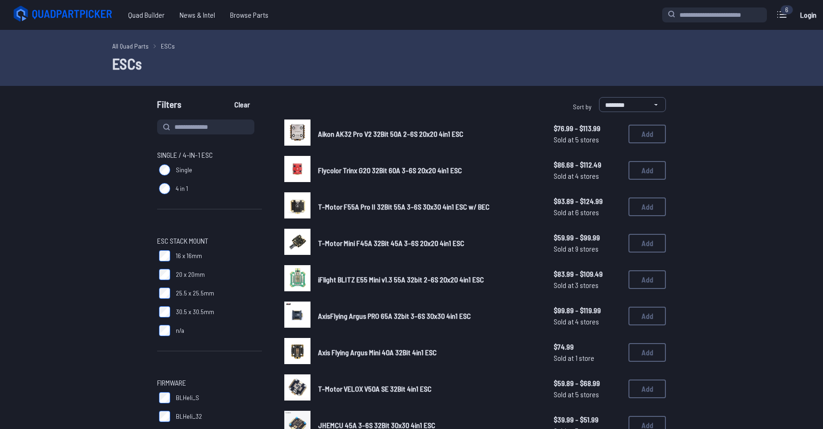
click at [783, 15] on icon at bounding box center [781, 14] width 15 height 15
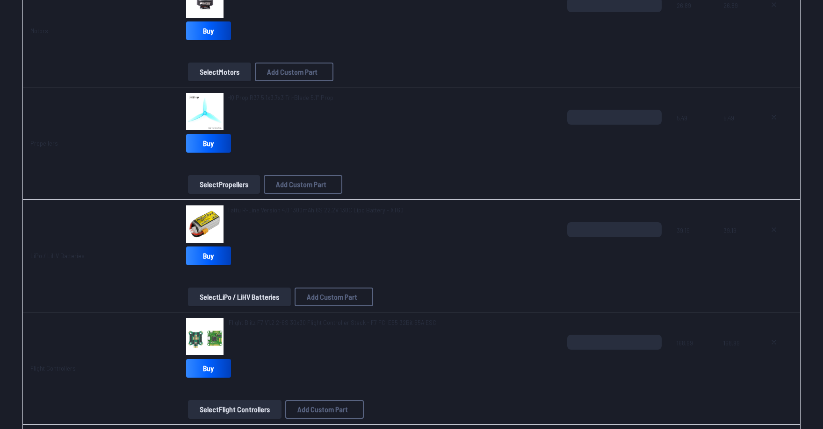
scroll to position [514, 0]
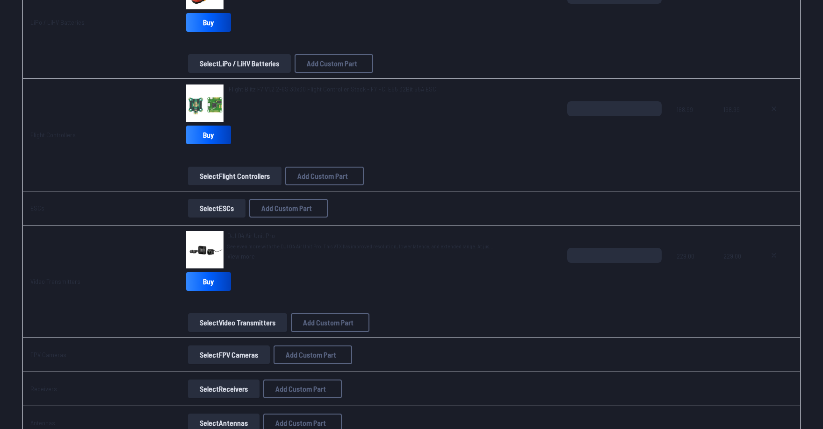
click at [238, 362] on button "Select FPV Cameras" at bounding box center [229, 355] width 82 height 19
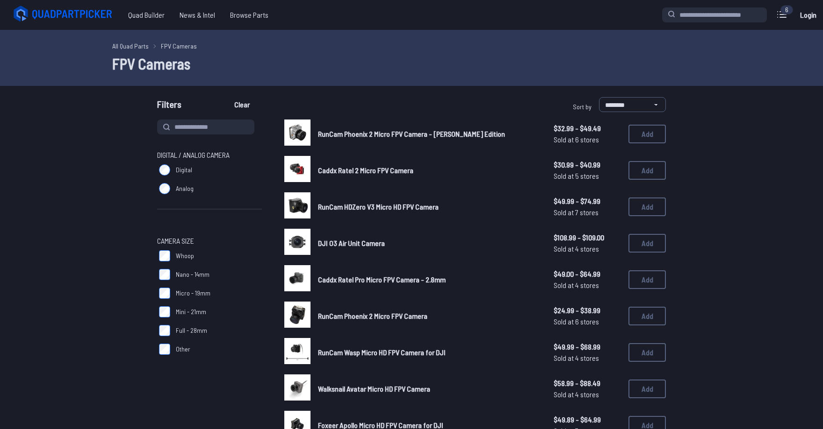
click at [121, 46] on link "All Quad Parts" at bounding box center [130, 46] width 36 height 10
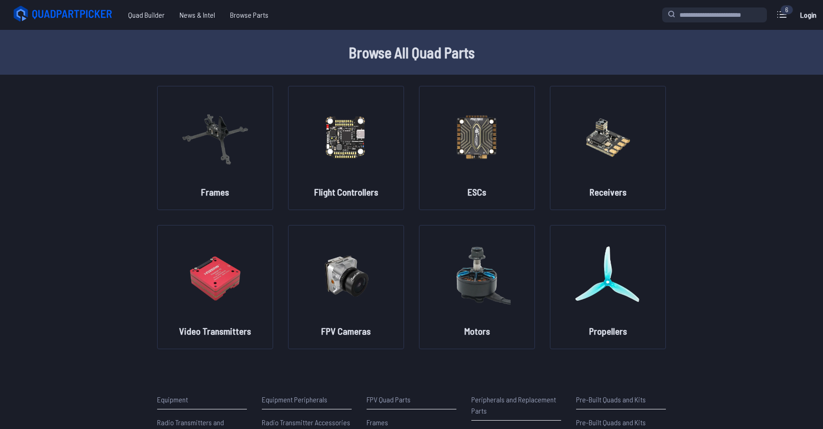
click at [813, 16] on link "Login" at bounding box center [807, 15] width 22 height 19
click at [780, 14] on icon at bounding box center [781, 14] width 15 height 15
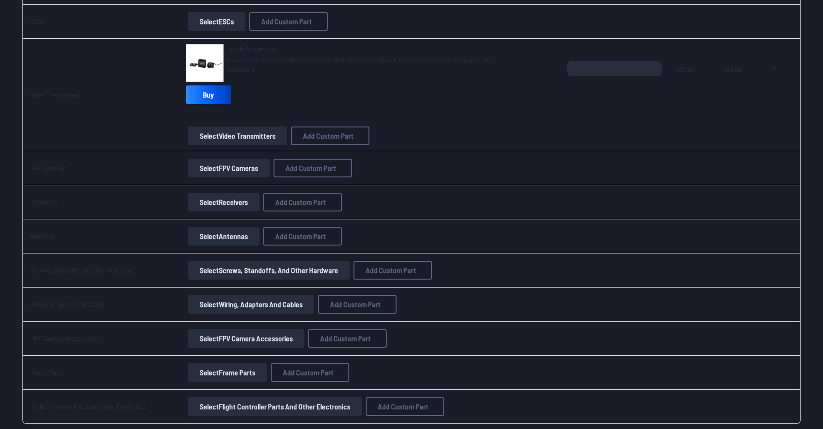
scroll to position [748, 0]
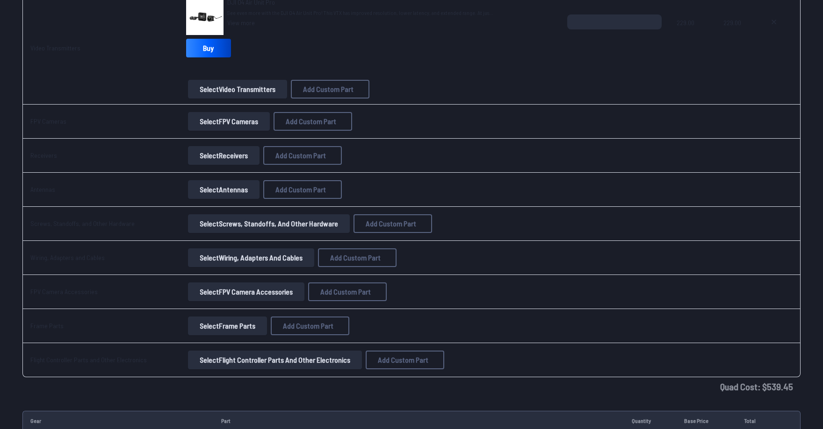
click at [242, 324] on button "Select Frame Parts" at bounding box center [227, 326] width 79 height 19
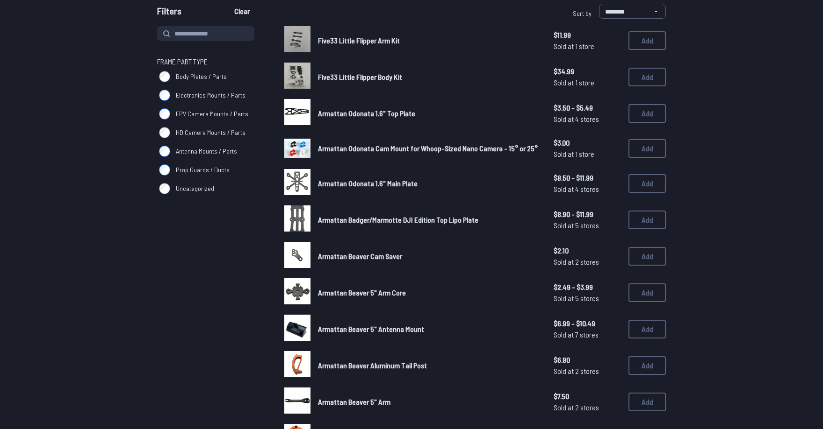
scroll to position [47, 0]
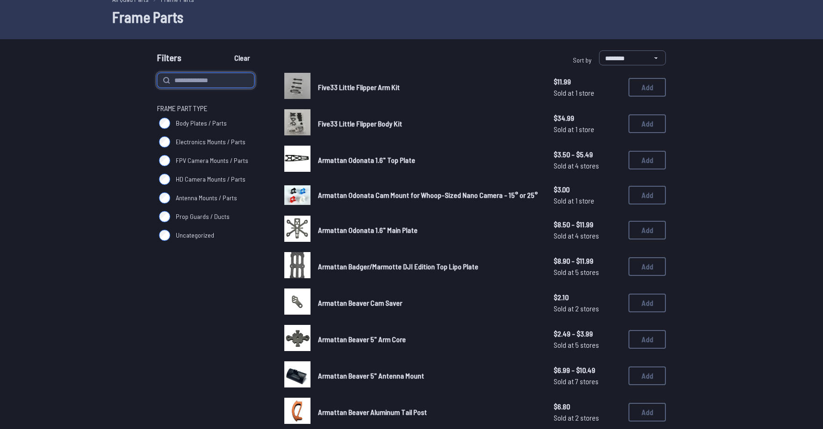
click at [194, 81] on input at bounding box center [205, 80] width 97 height 15
type input "*****"
click at [226, 50] on button "Clear" at bounding box center [241, 57] width 31 height 15
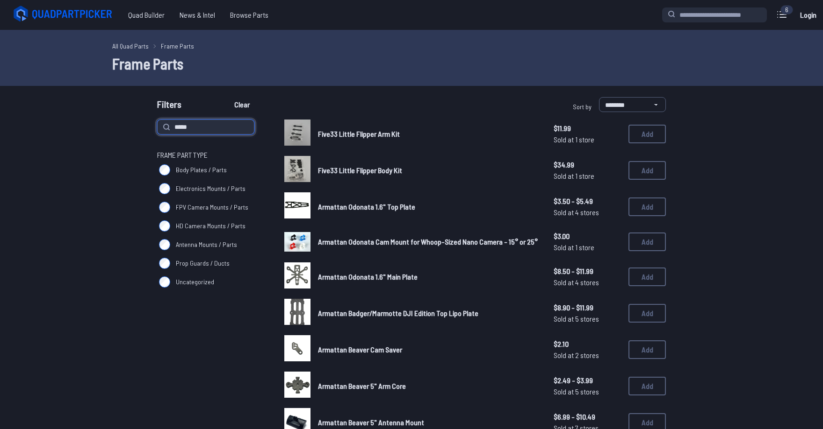
type input "*****"
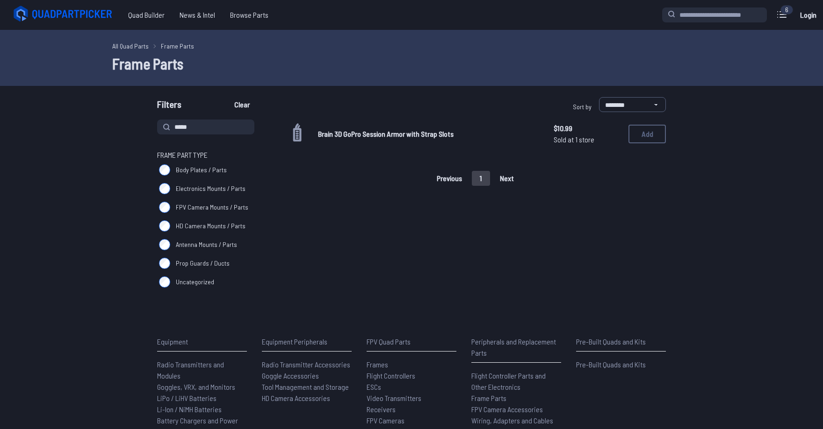
click at [132, 44] on link "All Quad Parts" at bounding box center [130, 46] width 36 height 10
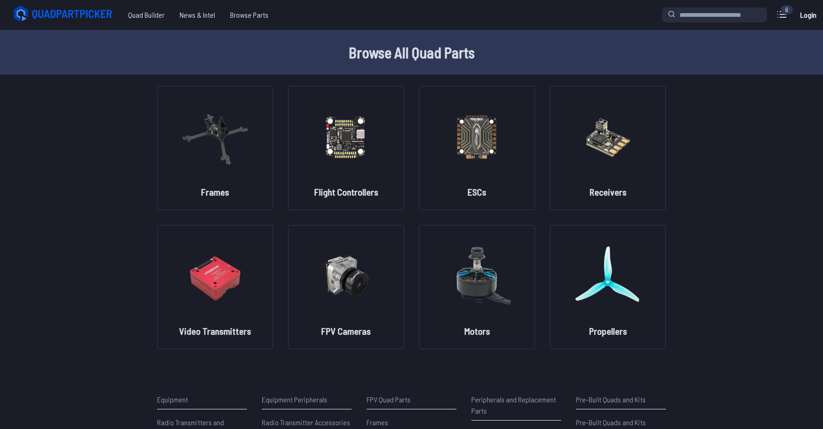
scroll to position [93, 0]
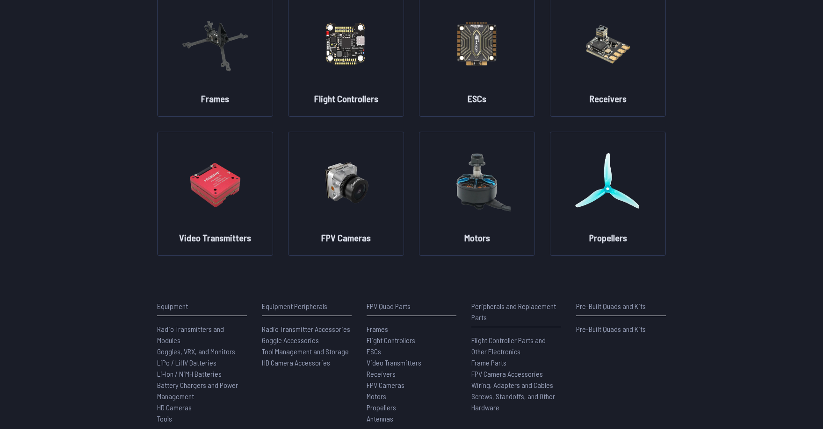
click at [480, 362] on span "Frame Parts" at bounding box center [488, 362] width 35 height 9
click at [480, 365] on span "Frame Parts" at bounding box center [488, 362] width 35 height 9
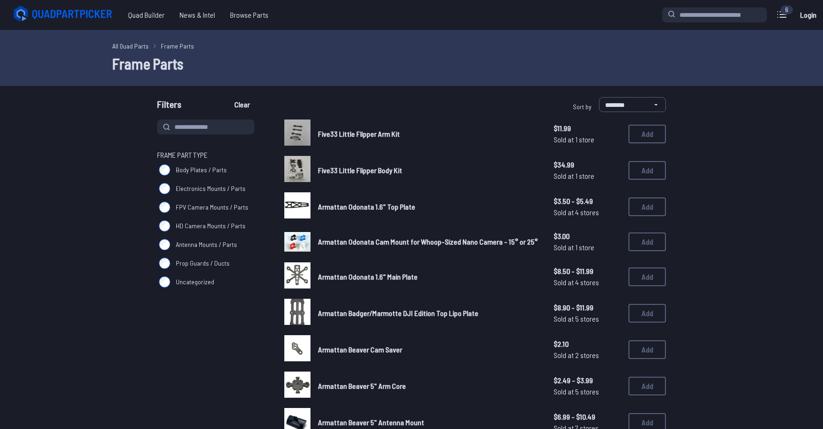
click at [127, 45] on link "All Quad Parts" at bounding box center [130, 46] width 36 height 10
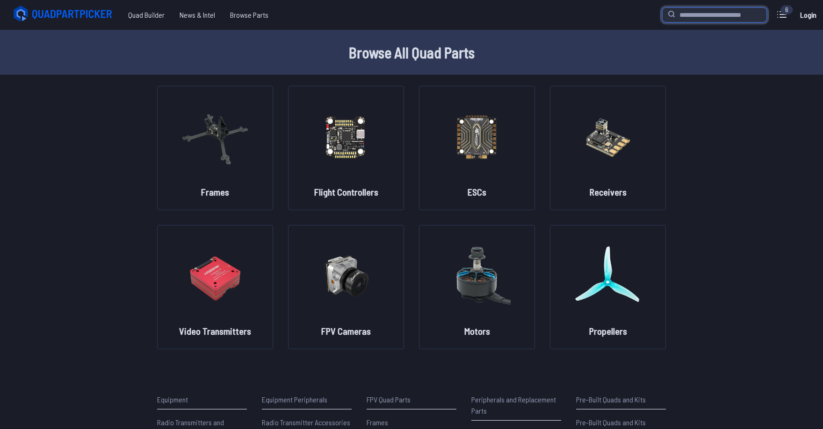
click at [736, 18] on input "search" at bounding box center [714, 14] width 105 height 15
type input "*****"
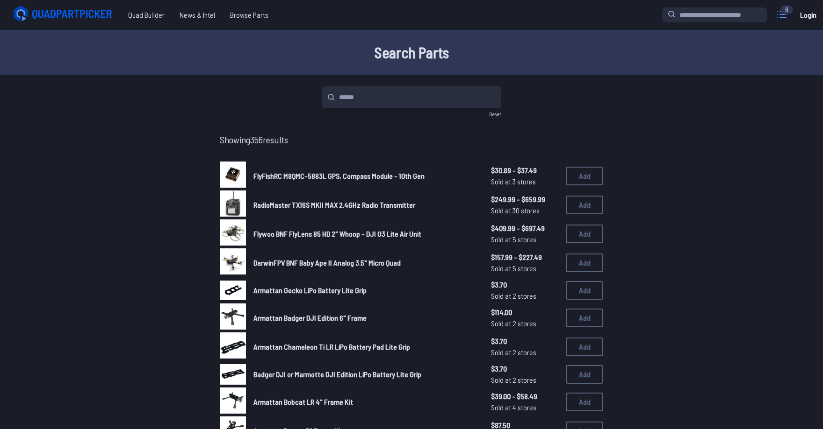
click at [780, 16] on icon at bounding box center [781, 14] width 15 height 15
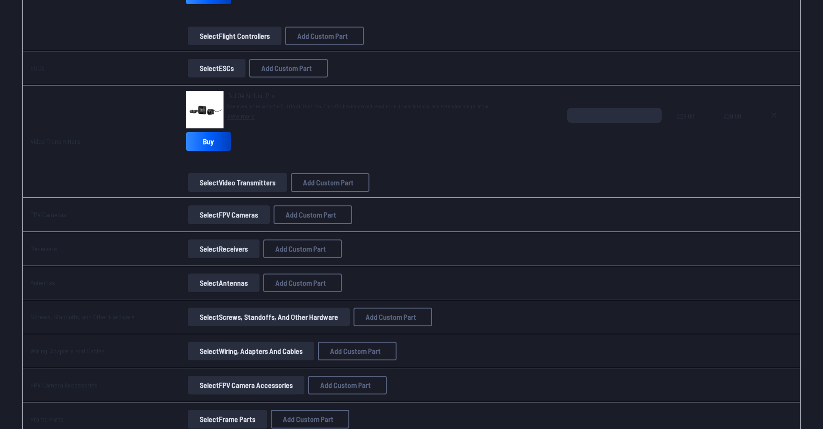
scroll to position [701, 0]
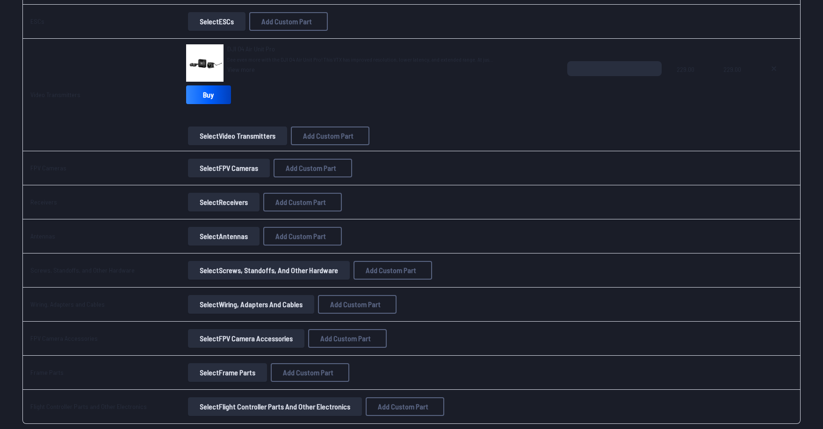
click at [247, 410] on button "Select Flight Controller Parts and Other Electronics" at bounding box center [275, 407] width 174 height 19
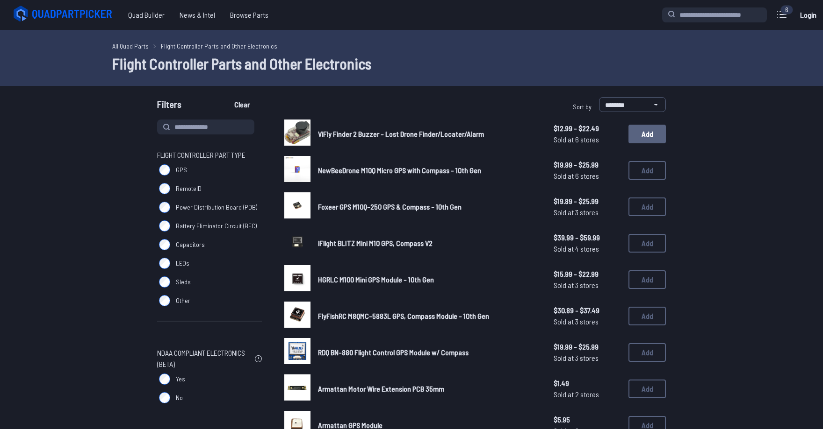
click at [646, 132] on button "Add" at bounding box center [646, 134] width 37 height 19
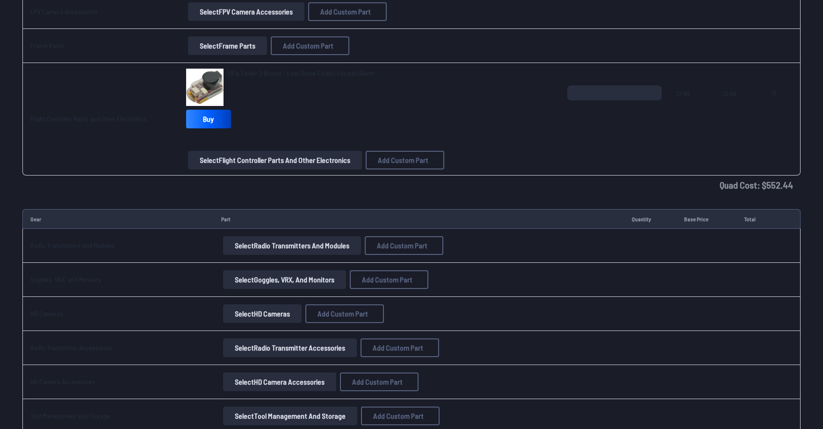
scroll to position [841, 0]
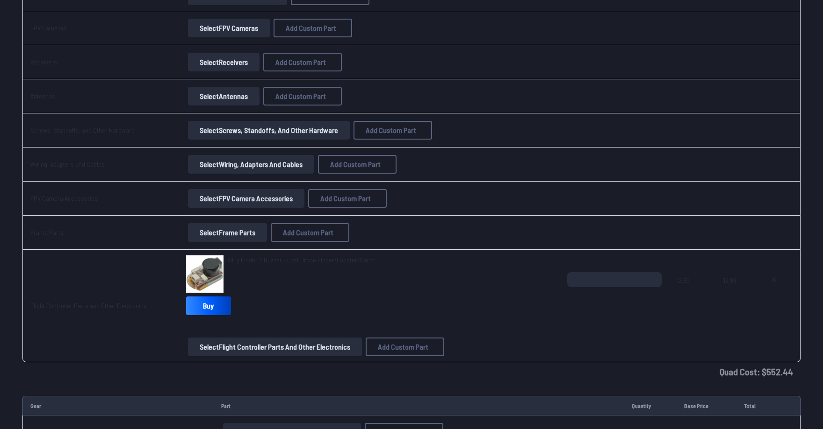
click at [308, 356] on button "Select Flight Controller Parts and Other Electronics" at bounding box center [275, 347] width 174 height 19
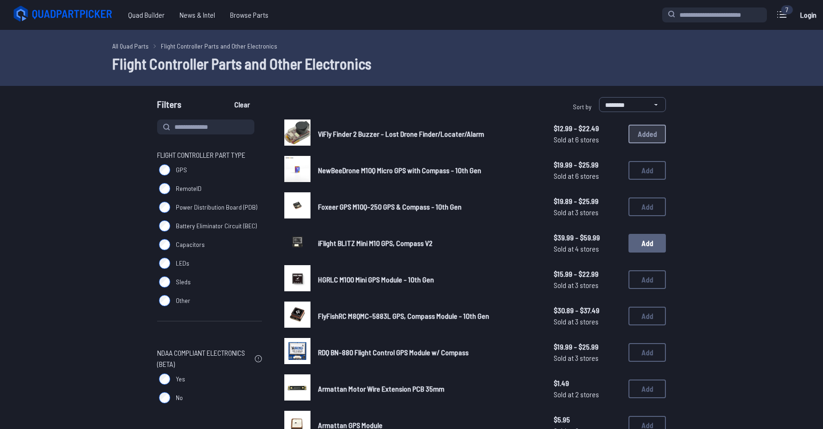
click at [646, 243] on button "Add" at bounding box center [646, 243] width 37 height 19
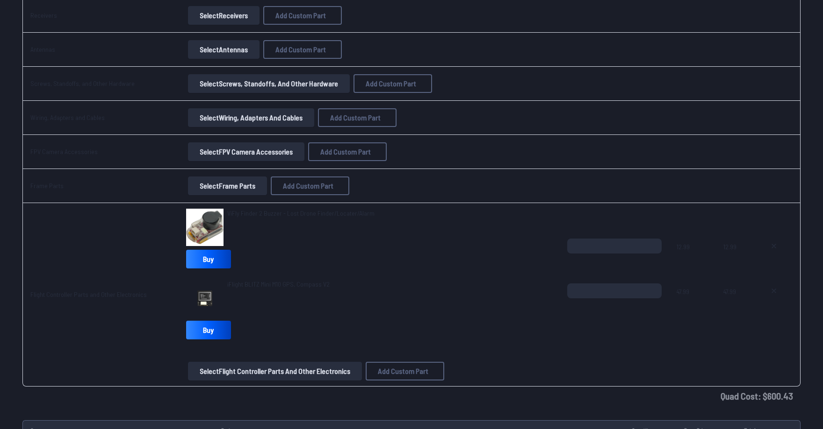
scroll to position [981, 0]
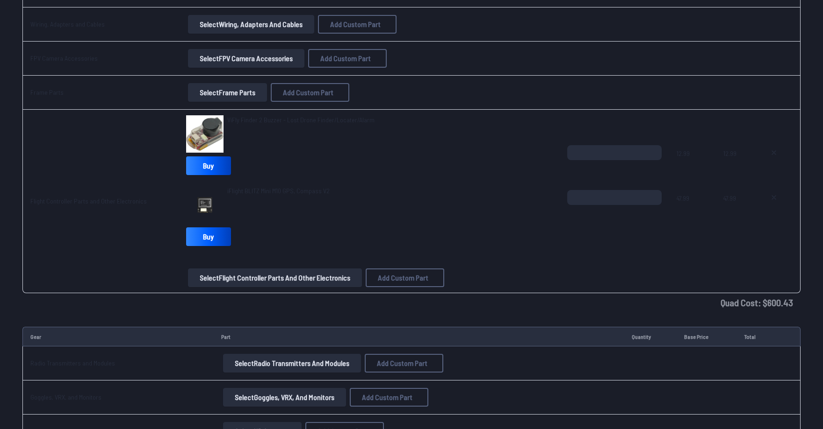
click at [285, 358] on button "Select Radio Transmitters and Modules" at bounding box center [292, 363] width 138 height 19
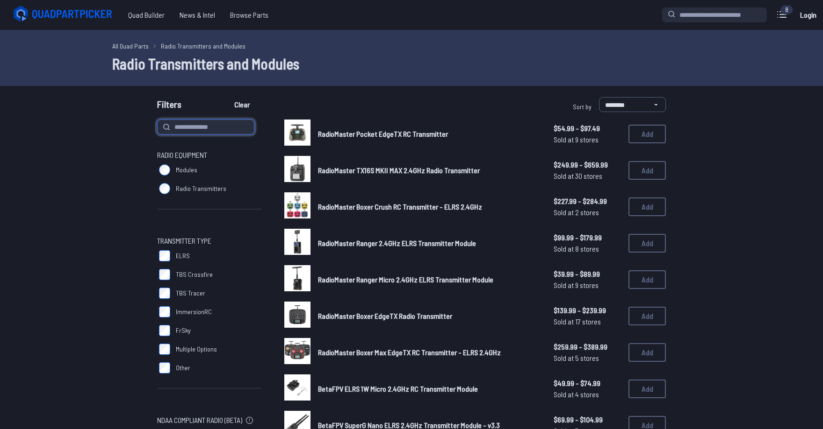
click at [223, 125] on input at bounding box center [205, 127] width 97 height 15
type input "****"
click at [226, 97] on button "Clear" at bounding box center [241, 104] width 31 height 15
type input "****"
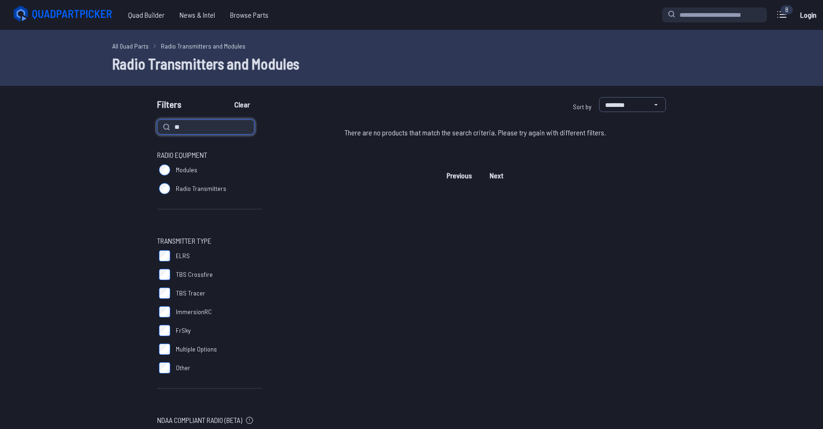
type input "*"
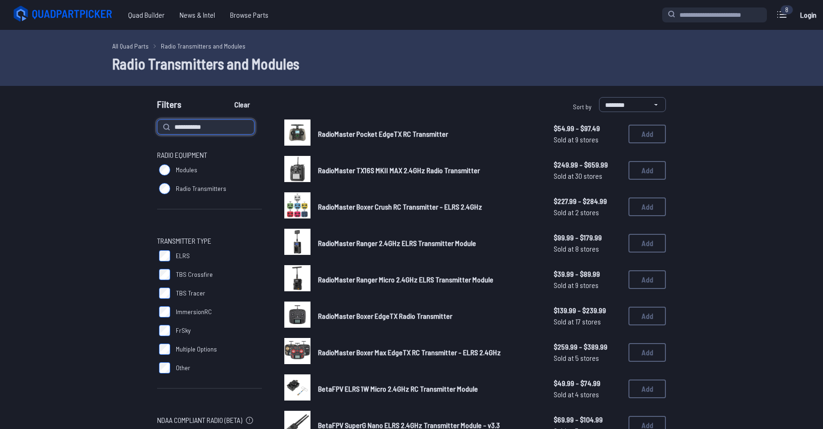
type input "**********"
click at [226, 97] on button "Clear" at bounding box center [241, 104] width 31 height 15
type input "**********"
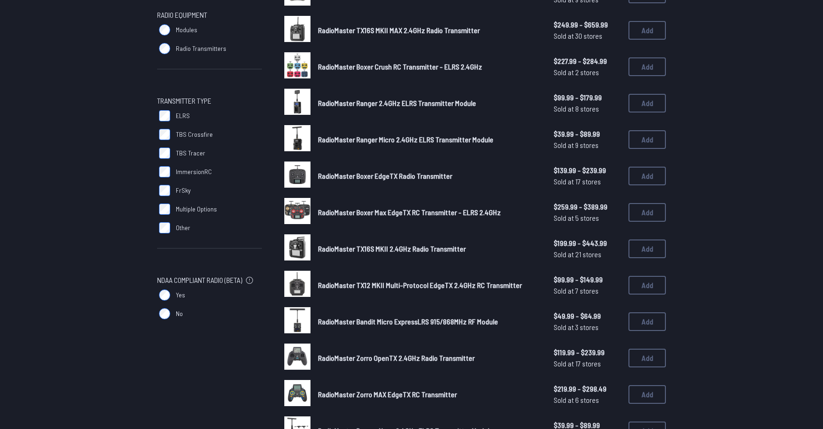
scroll to position [93, 0]
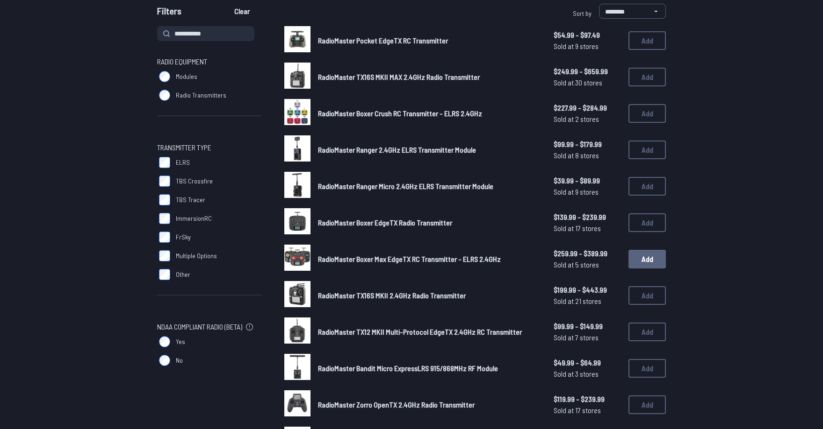
click at [647, 261] on button "Add" at bounding box center [646, 259] width 37 height 19
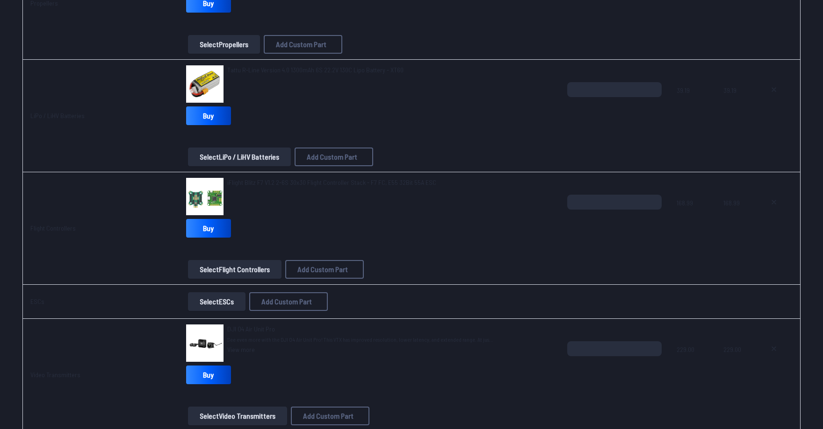
scroll to position [654, 0]
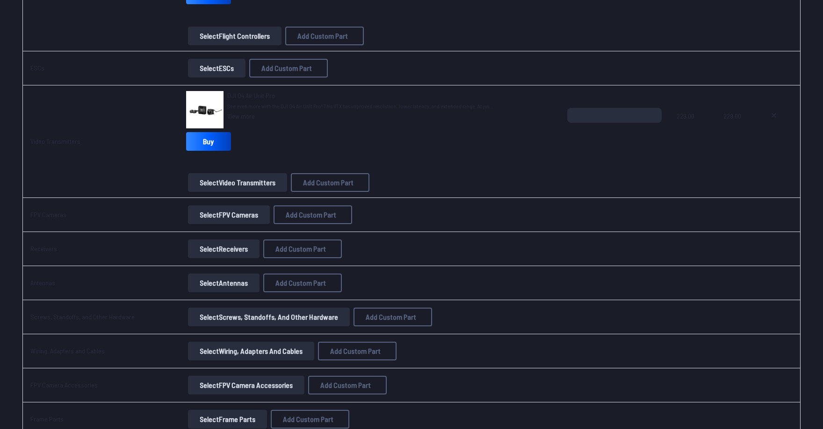
click at [207, 280] on button "Select Antennas" at bounding box center [224, 283] width 72 height 19
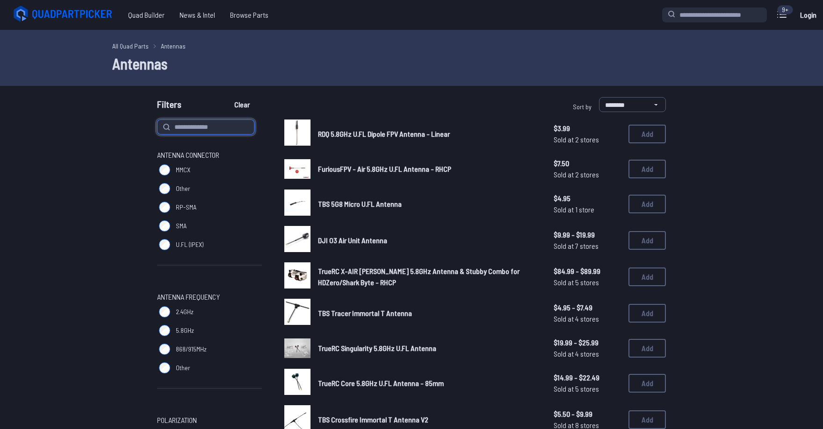
click at [224, 127] on input at bounding box center [205, 127] width 97 height 15
type input "*********"
click at [226, 97] on button "Clear" at bounding box center [241, 104] width 31 height 15
type input "*********"
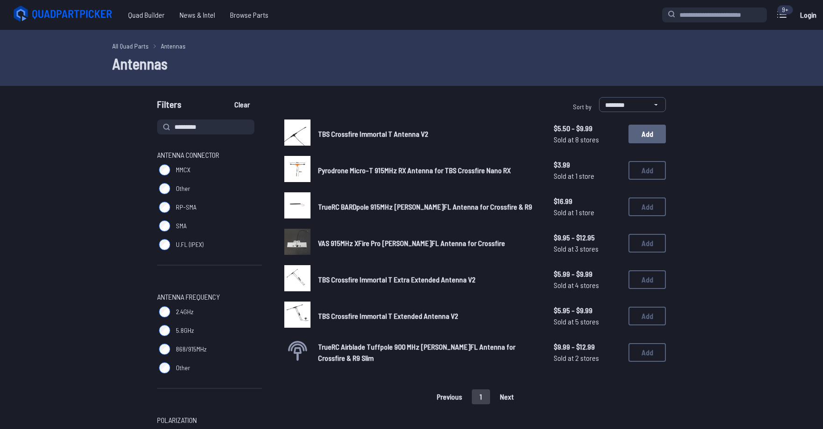
click at [642, 136] on button "Add" at bounding box center [646, 134] width 37 height 19
click at [787, 11] on div "9+" at bounding box center [785, 9] width 16 height 9
click at [782, 15] on icon at bounding box center [781, 14] width 15 height 15
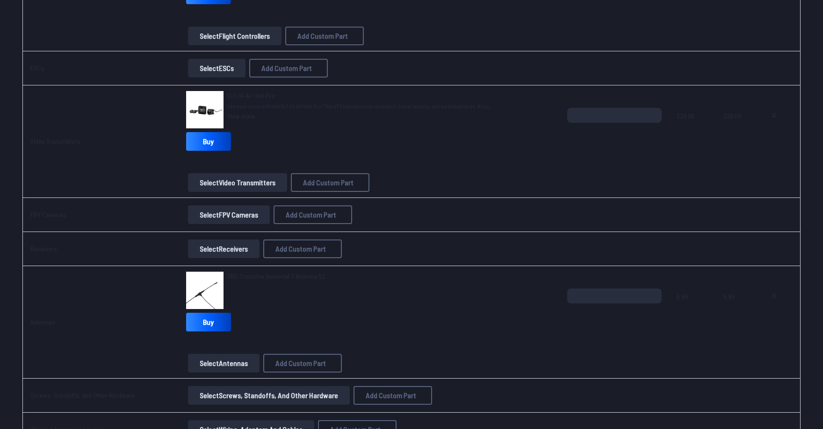
scroll to position [748, 0]
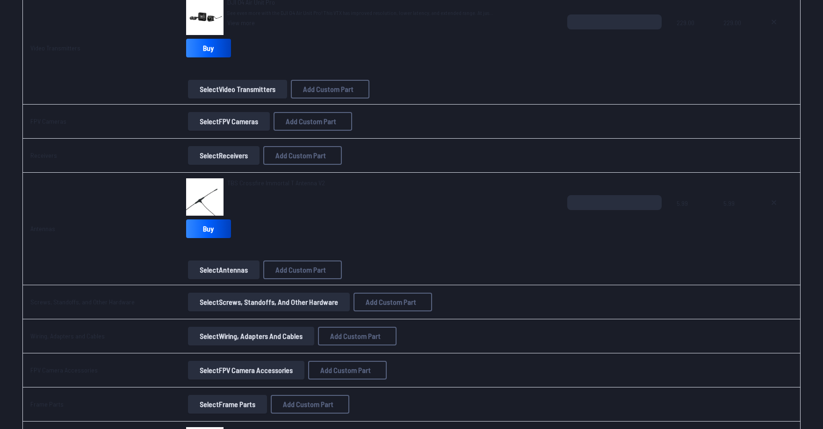
click at [225, 160] on button "Select Receivers" at bounding box center [224, 155] width 72 height 19
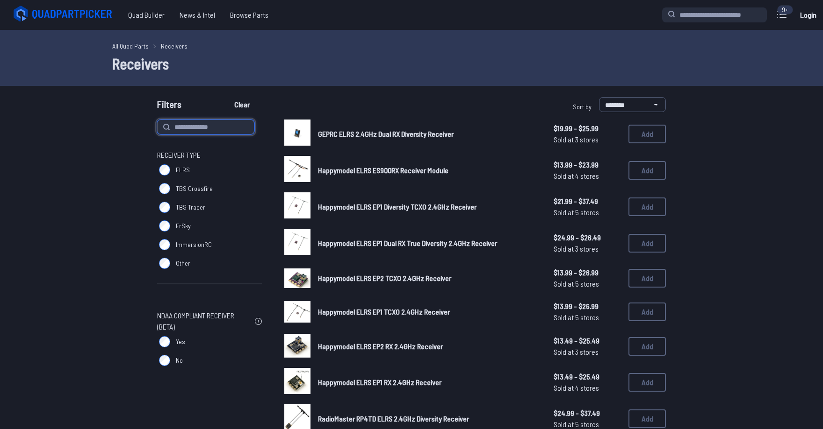
click at [223, 125] on input at bounding box center [205, 127] width 97 height 15
click at [192, 186] on span "TBS Crossfire" at bounding box center [194, 188] width 37 height 9
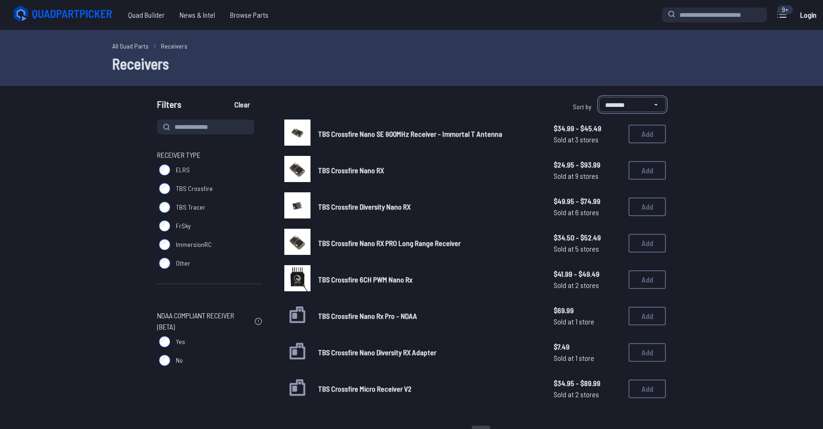
click at [643, 110] on select "**********" at bounding box center [632, 104] width 67 height 15
select select "**********"
click at [599, 97] on select "**********" at bounding box center [632, 104] width 67 height 15
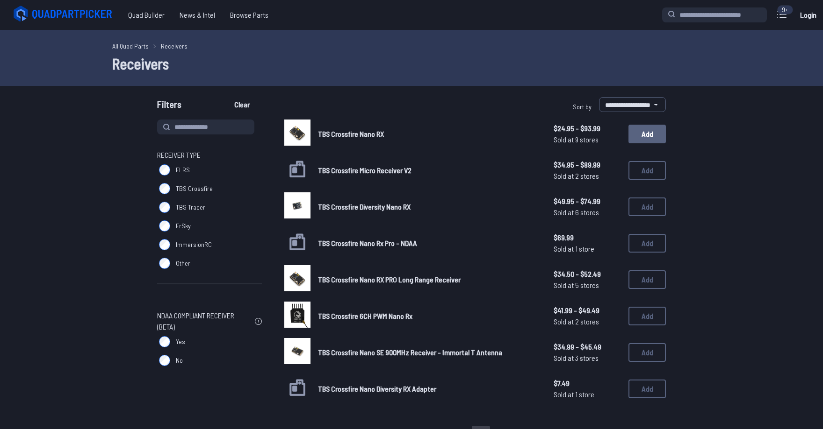
click at [651, 141] on button "Add" at bounding box center [646, 134] width 37 height 19
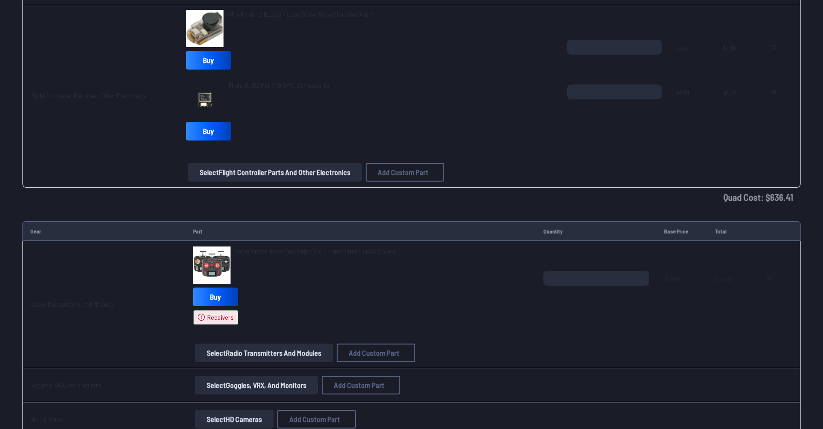
scroll to position [1355, 0]
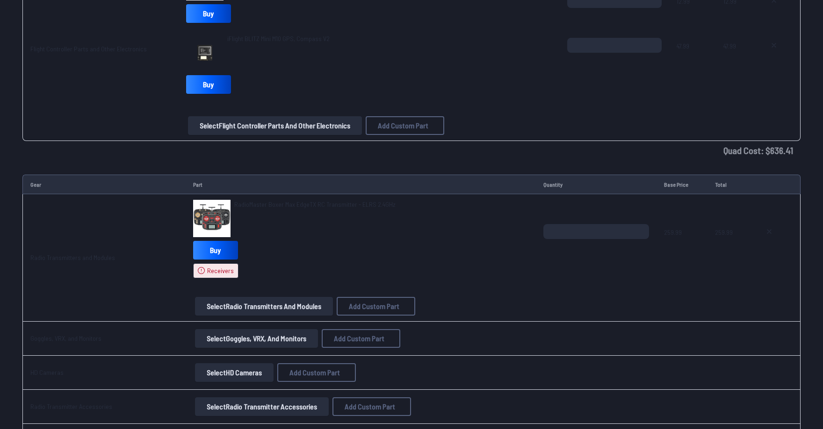
click at [302, 308] on button "Select Radio Transmitters and Modules" at bounding box center [264, 306] width 138 height 19
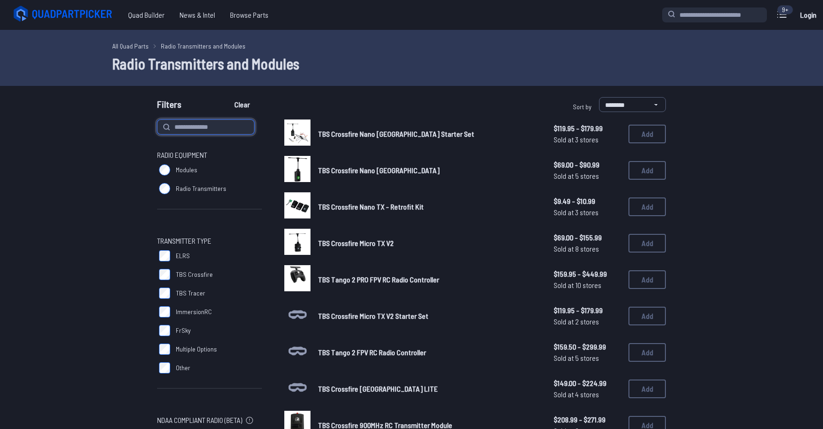
click at [190, 133] on input at bounding box center [205, 127] width 97 height 15
click at [636, 286] on button "Add" at bounding box center [646, 280] width 37 height 19
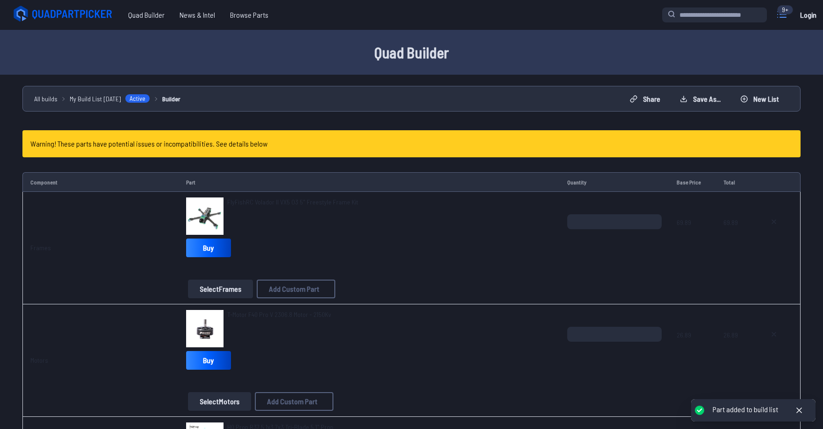
click at [778, 16] on icon at bounding box center [781, 14] width 15 height 15
click at [568, 59] on label "close sidebar" at bounding box center [415, 214] width 830 height 429
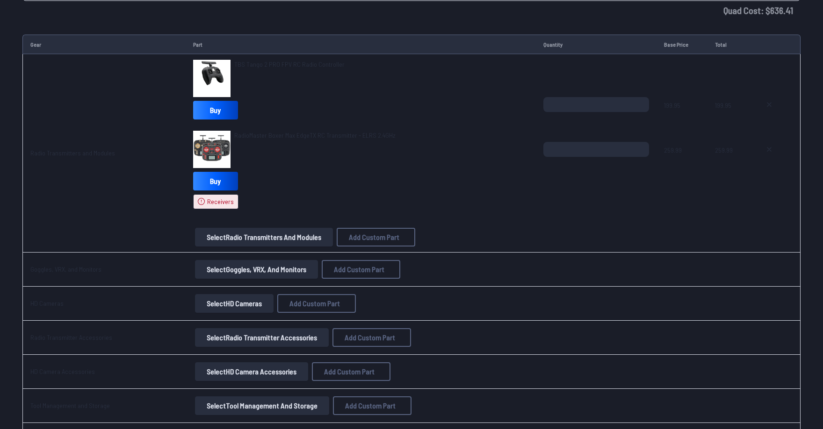
scroll to position [1402, 0]
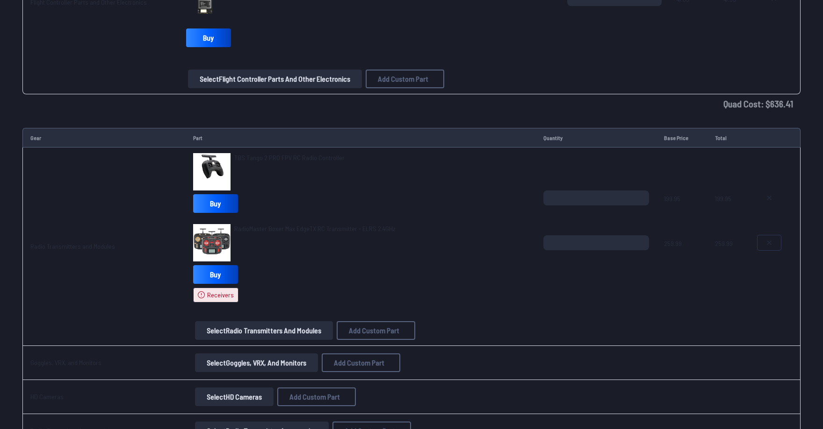
click at [768, 244] on icon at bounding box center [768, 242] width 7 height 7
type textarea "**********"
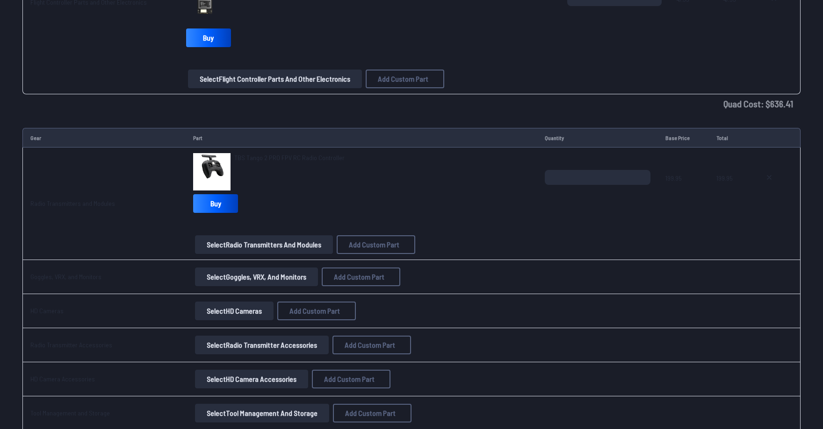
click at [204, 280] on button "Select Goggles, VRX, and Monitors" at bounding box center [256, 277] width 123 height 19
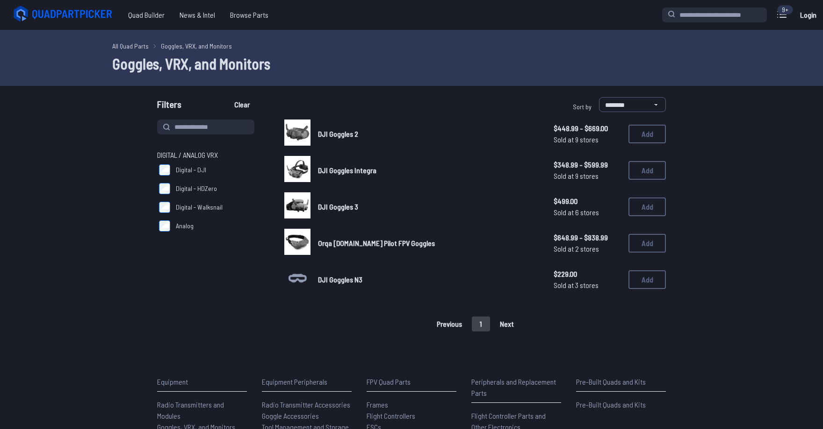
click at [300, 203] on img at bounding box center [297, 206] width 26 height 26
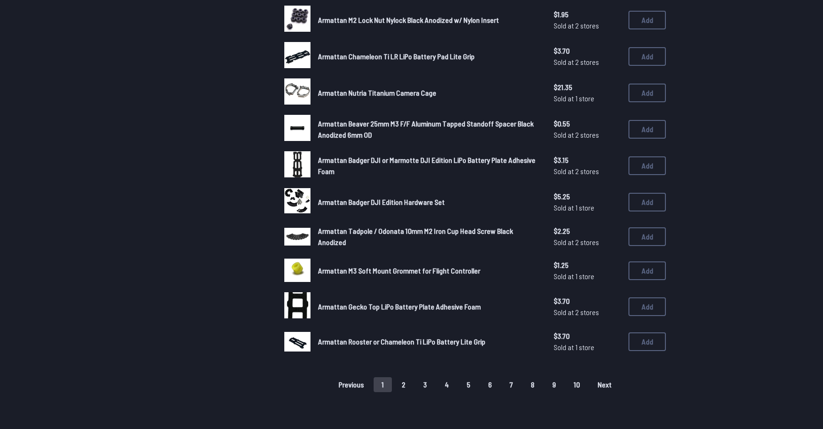
scroll to position [514, 0]
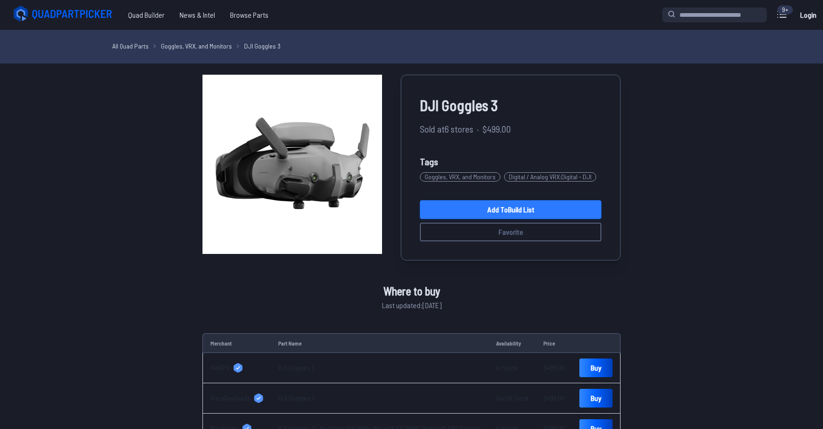
click at [555, 207] on link "Add to Build List" at bounding box center [510, 209] width 181 height 19
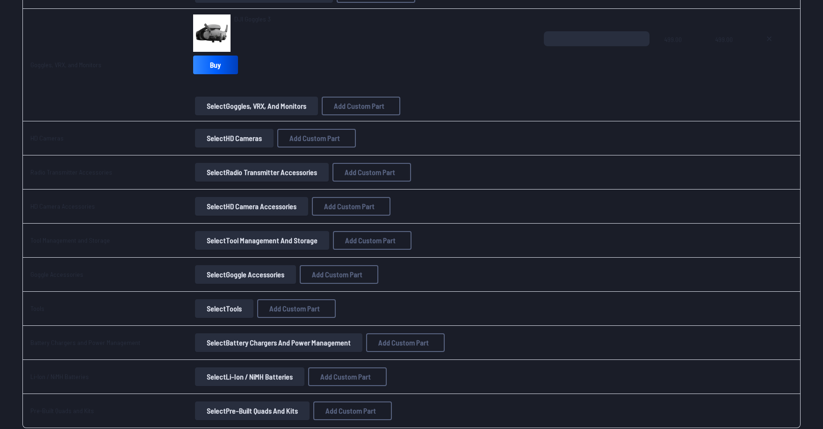
scroll to position [1636, 0]
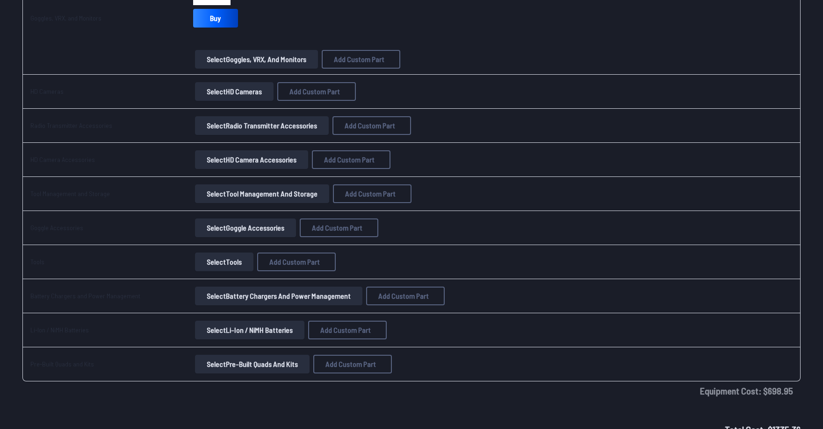
click at [241, 301] on button "Select Battery Chargers and Power Management" at bounding box center [278, 296] width 167 height 19
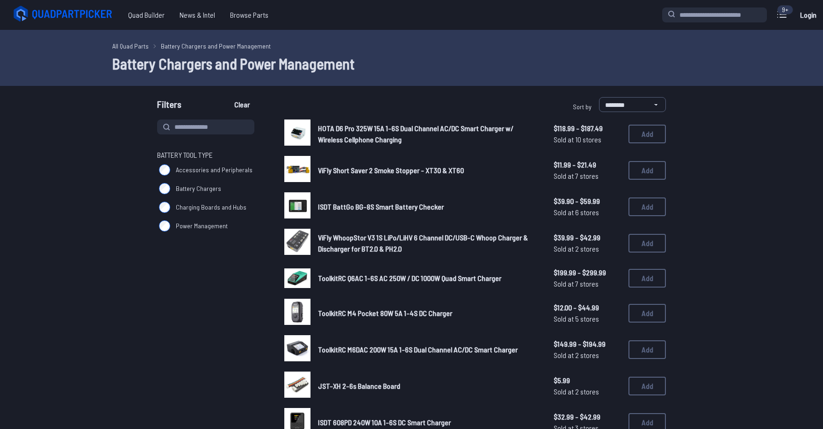
click at [206, 127] on input at bounding box center [205, 127] width 97 height 15
click at [640, 141] on button "Add" at bounding box center [646, 134] width 37 height 19
click at [780, 20] on icon at bounding box center [781, 14] width 15 height 15
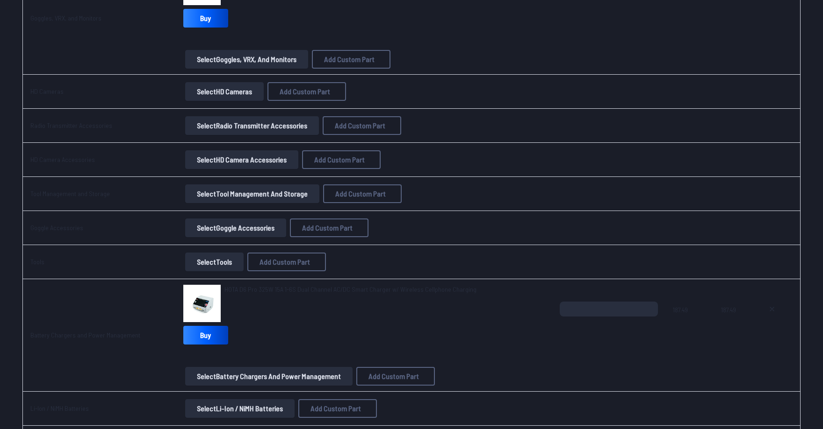
scroll to position [1682, 0]
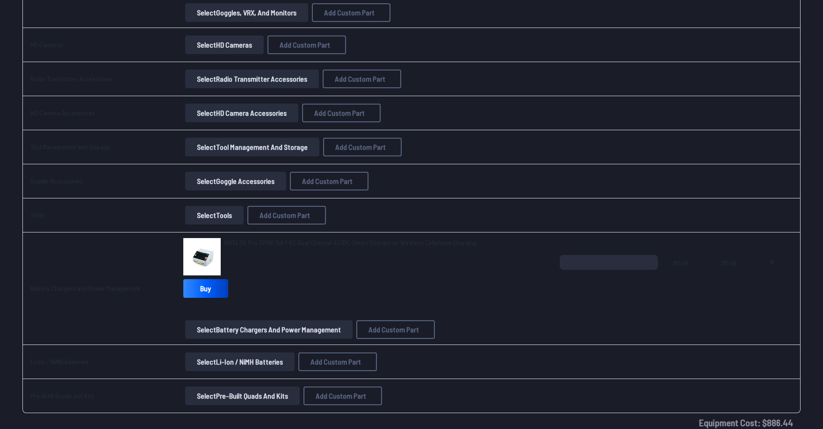
click at [257, 179] on button "Select Goggle Accessories" at bounding box center [235, 181] width 101 height 19
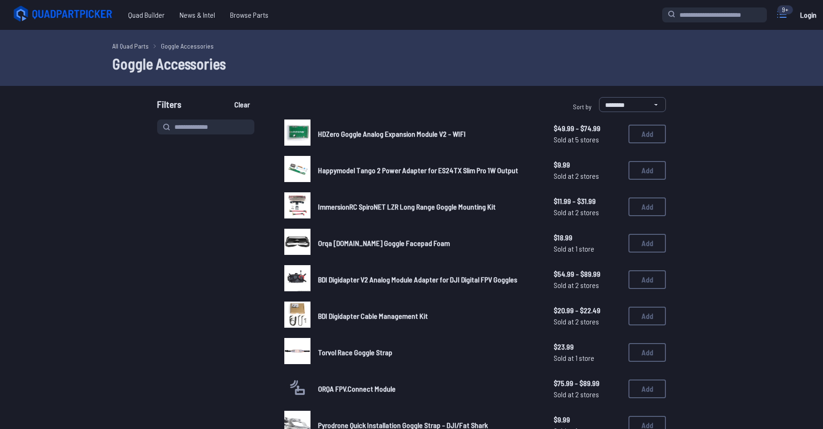
click at [783, 17] on icon at bounding box center [781, 15] width 8 height 6
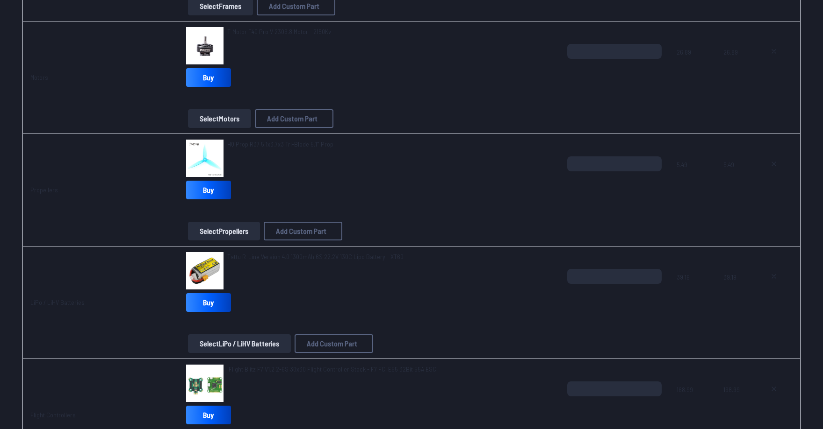
scroll to position [47, 0]
